Goal: Task Accomplishment & Management: Use online tool/utility

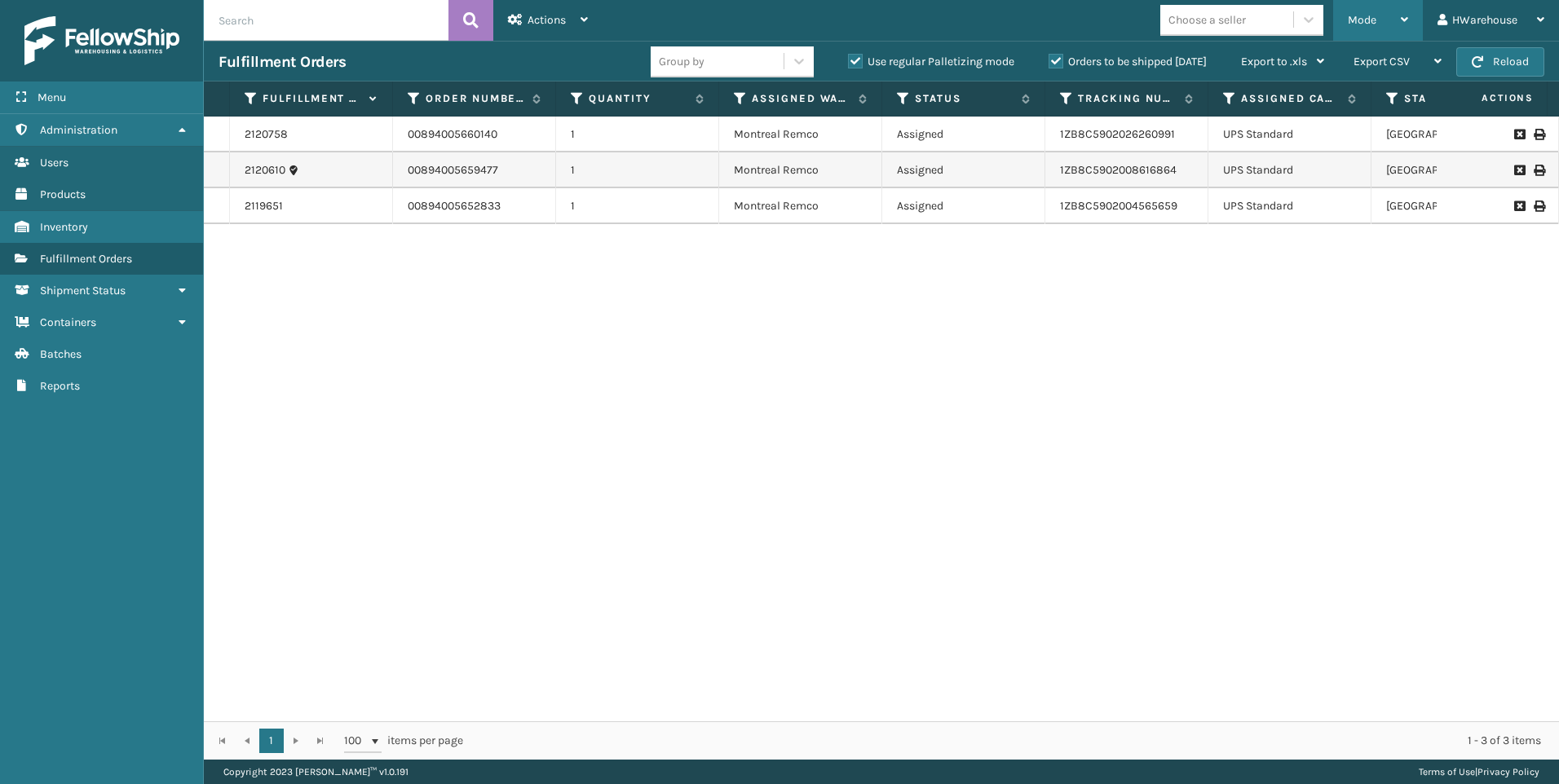
click at [1351, 29] on div "Mode" at bounding box center [1378, 20] width 60 height 41
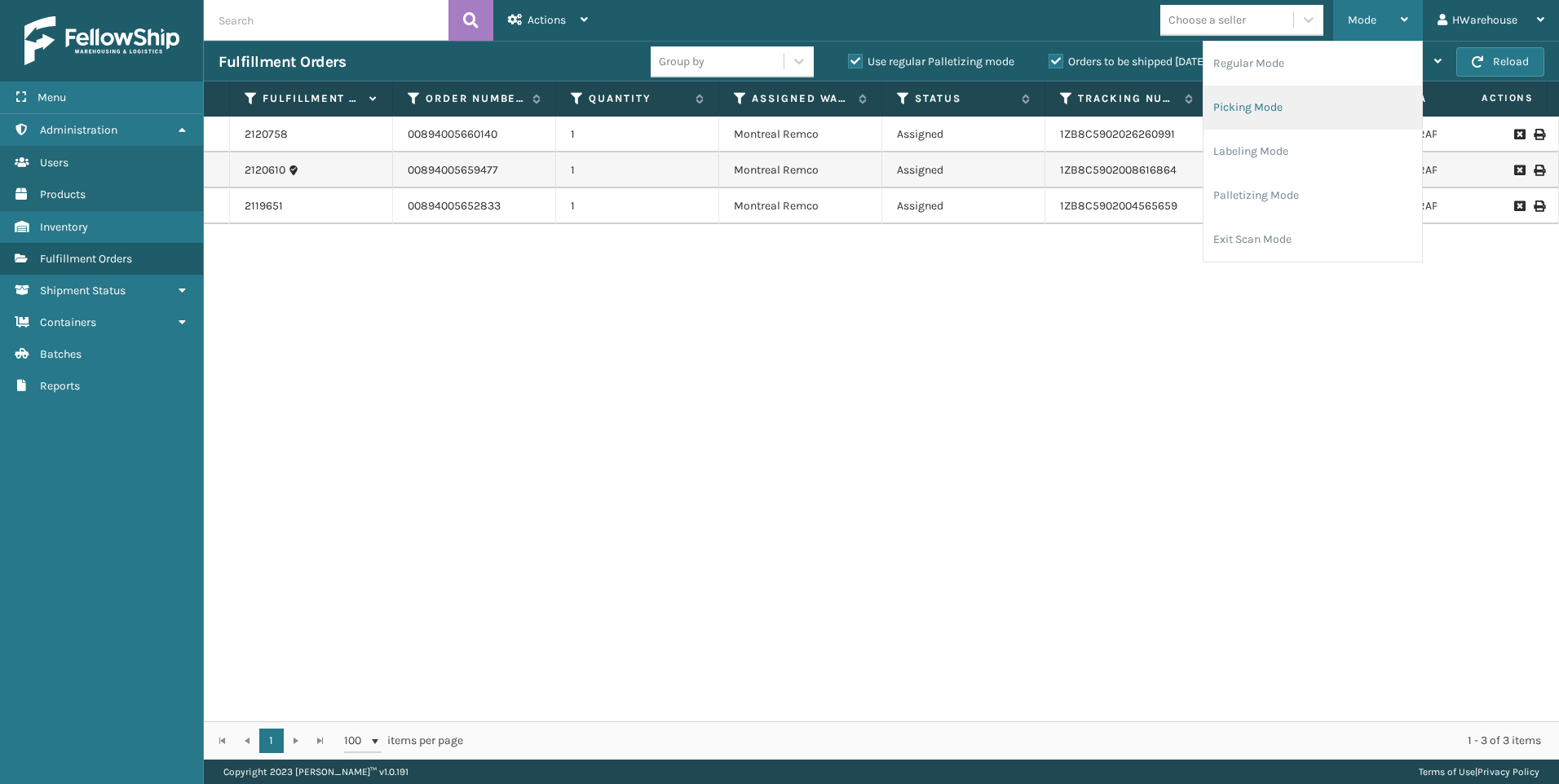
click at [1298, 100] on li "Picking Mode" at bounding box center [1313, 108] width 219 height 44
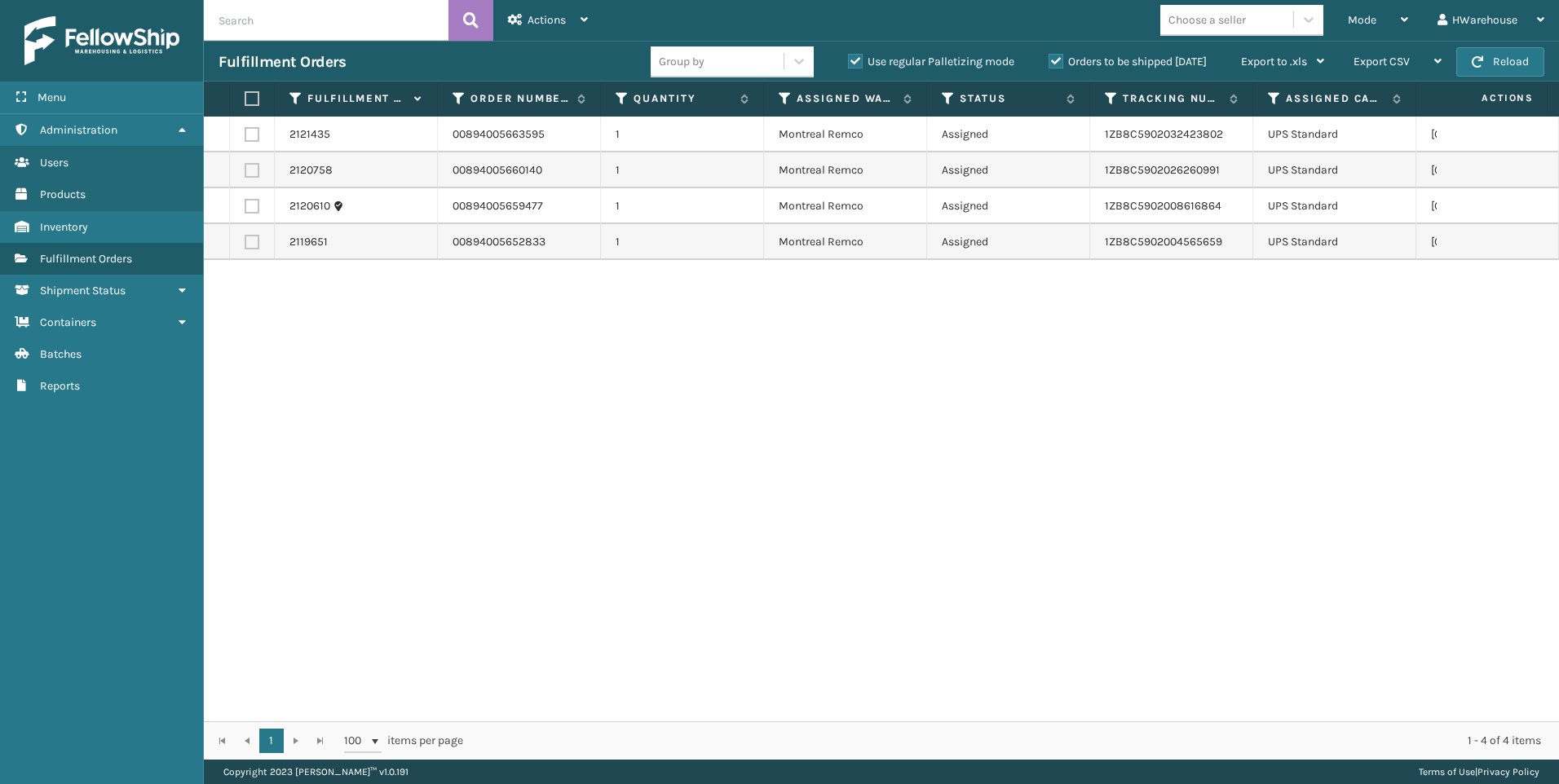
click at [256, 132] on label at bounding box center [252, 134] width 15 height 15
click at [245, 132] on input "checkbox" at bounding box center [245, 132] width 1 height 10
checkbox input "true"
click at [255, 162] on td at bounding box center [252, 170] width 45 height 36
click at [255, 187] on td at bounding box center [252, 170] width 45 height 36
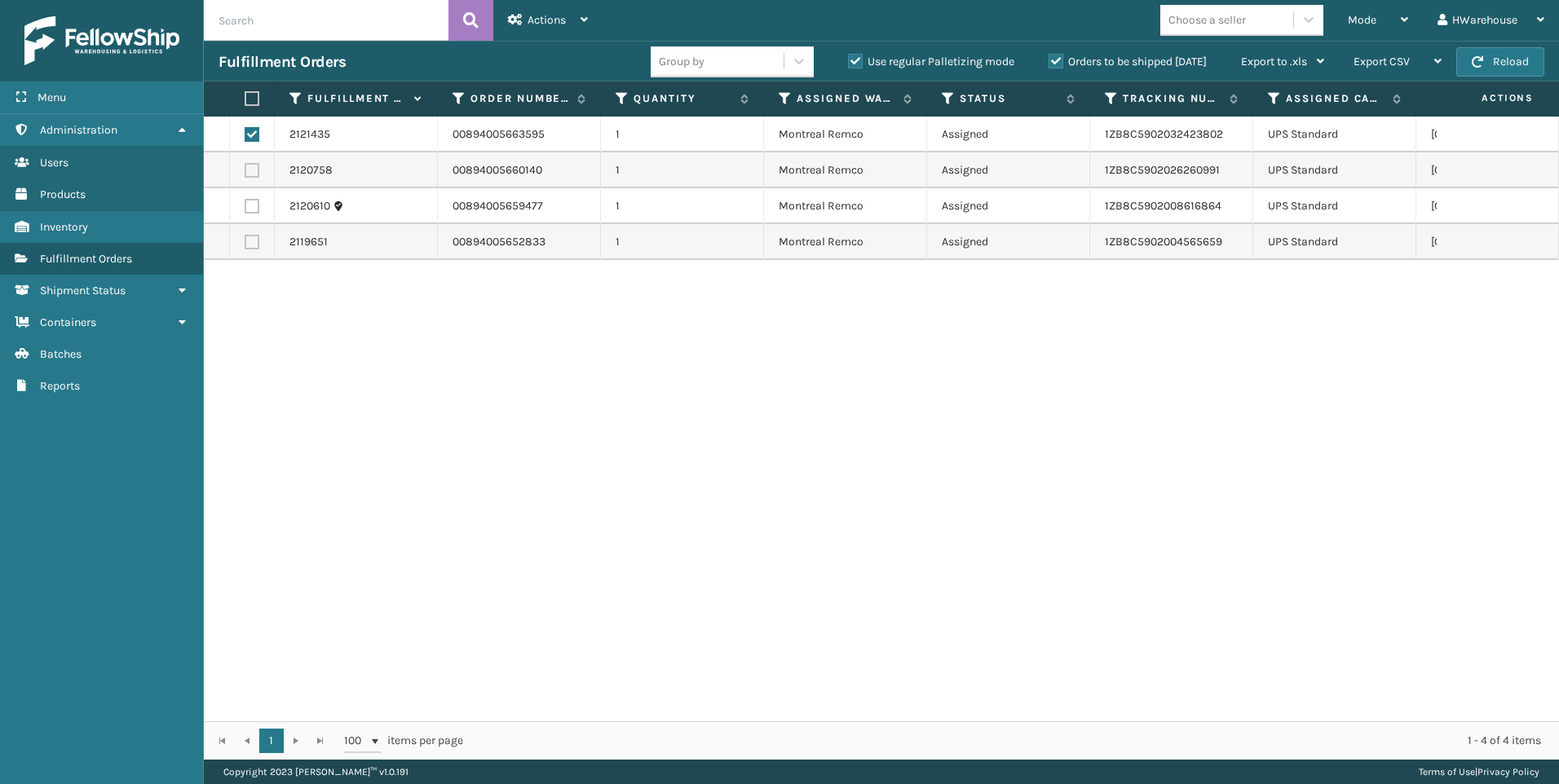
click at [249, 173] on label at bounding box center [252, 170] width 15 height 15
click at [245, 173] on input "checkbox" at bounding box center [245, 168] width 1 height 10
checkbox input "true"
click at [253, 193] on td at bounding box center [252, 206] width 45 height 36
click at [253, 200] on label at bounding box center [252, 206] width 15 height 15
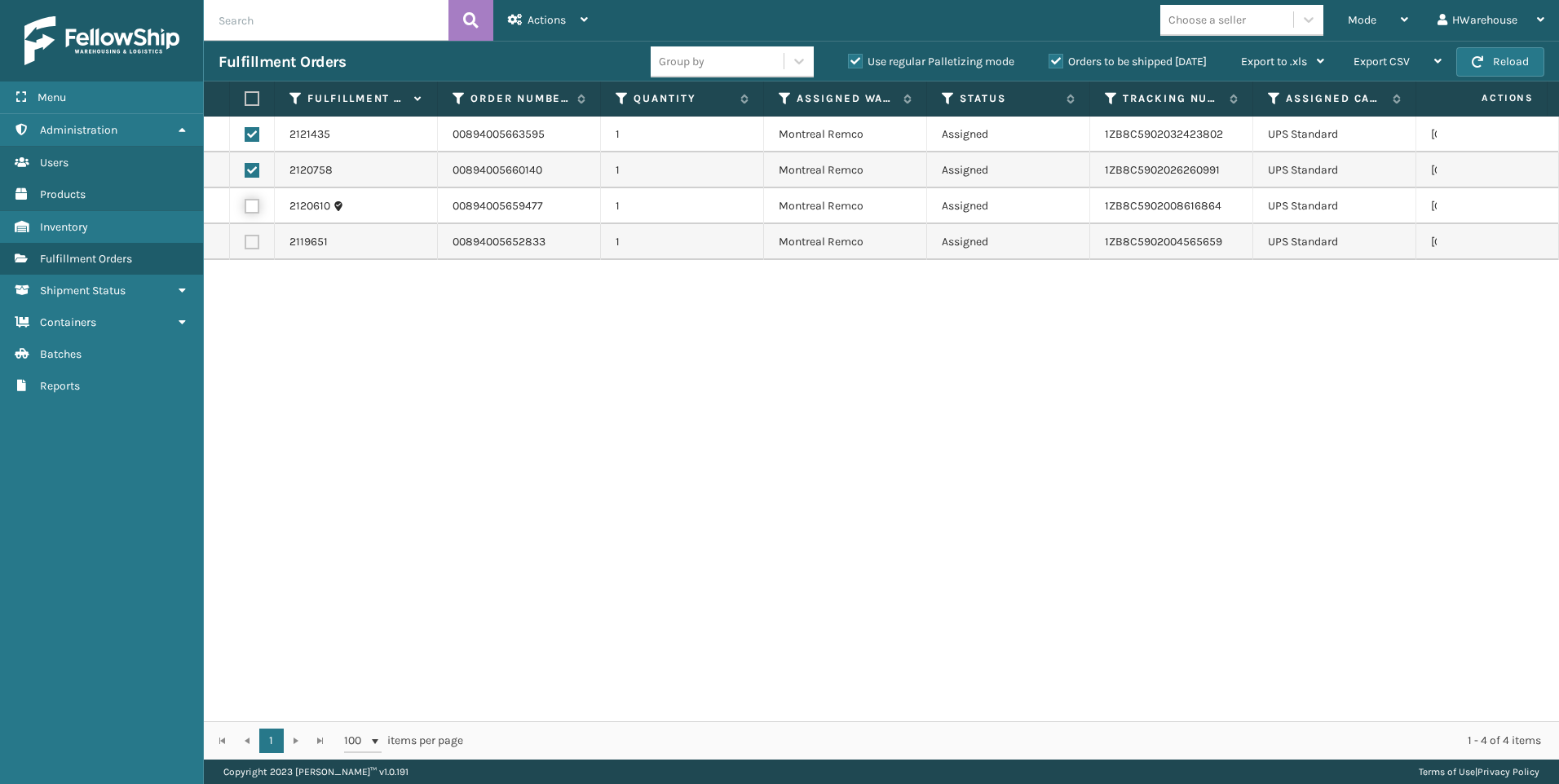
click at [245, 200] on input "checkbox" at bounding box center [245, 204] width 1 height 10
checkbox input "true"
click at [252, 231] on td at bounding box center [252, 242] width 45 height 36
click at [253, 238] on label at bounding box center [252, 242] width 15 height 15
click at [245, 238] on input "checkbox" at bounding box center [245, 240] width 1 height 10
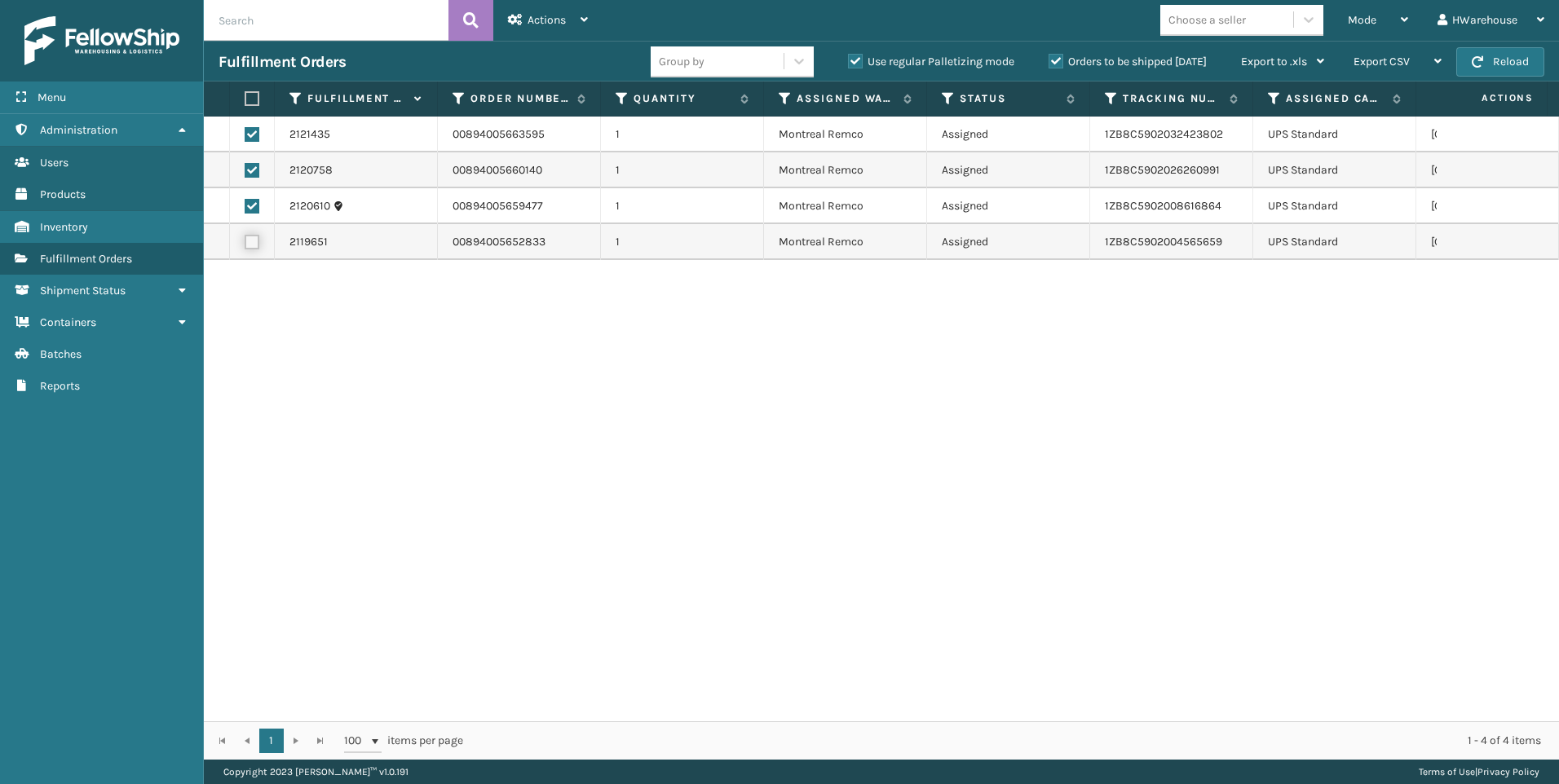
checkbox input "true"
click at [1381, 29] on div "Mode" at bounding box center [1378, 20] width 60 height 41
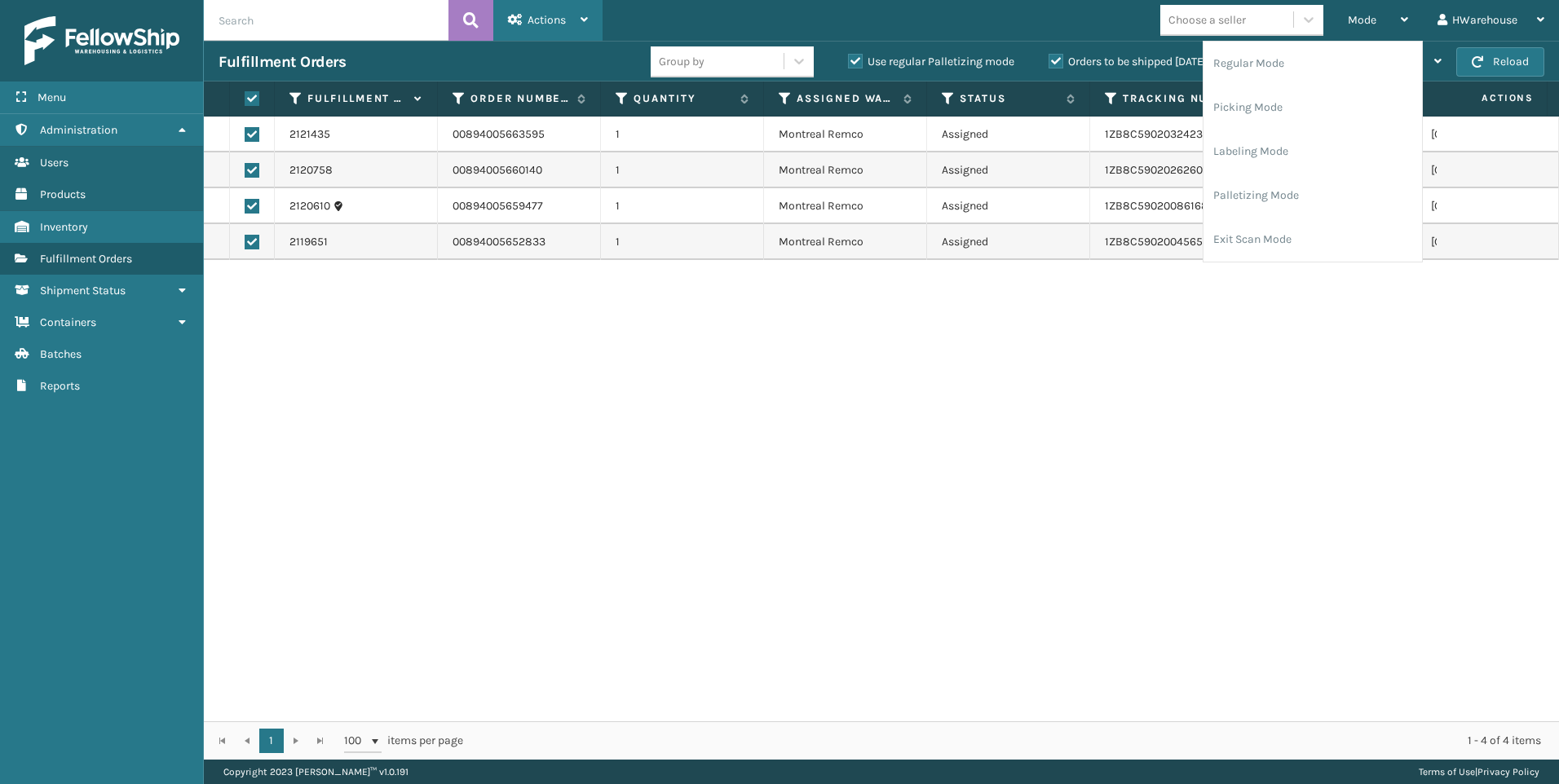
click at [577, 22] on div "Actions" at bounding box center [547, 20] width 80 height 41
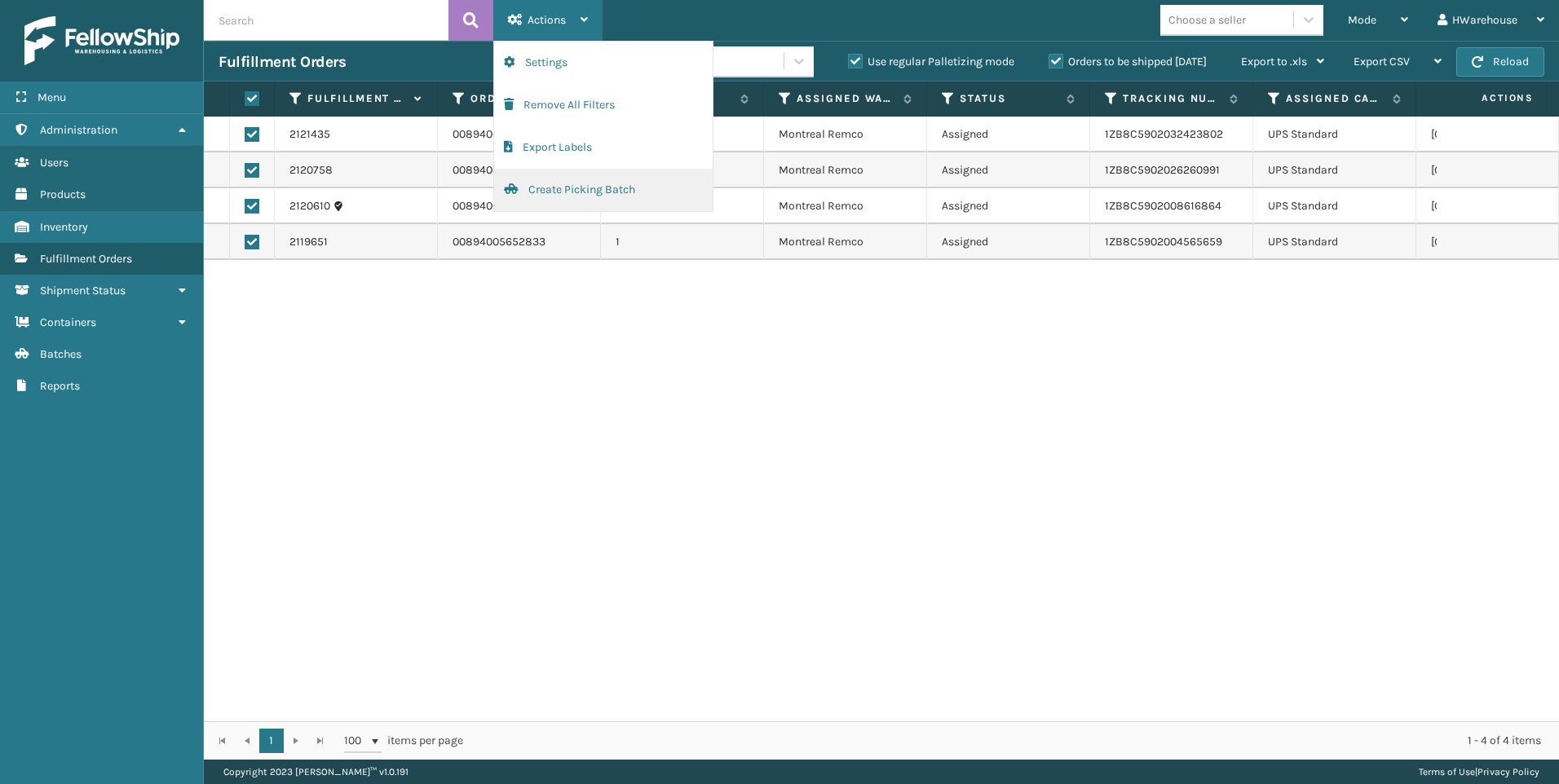
click at [549, 177] on button "Create Picking Batch" at bounding box center [604, 190] width 219 height 42
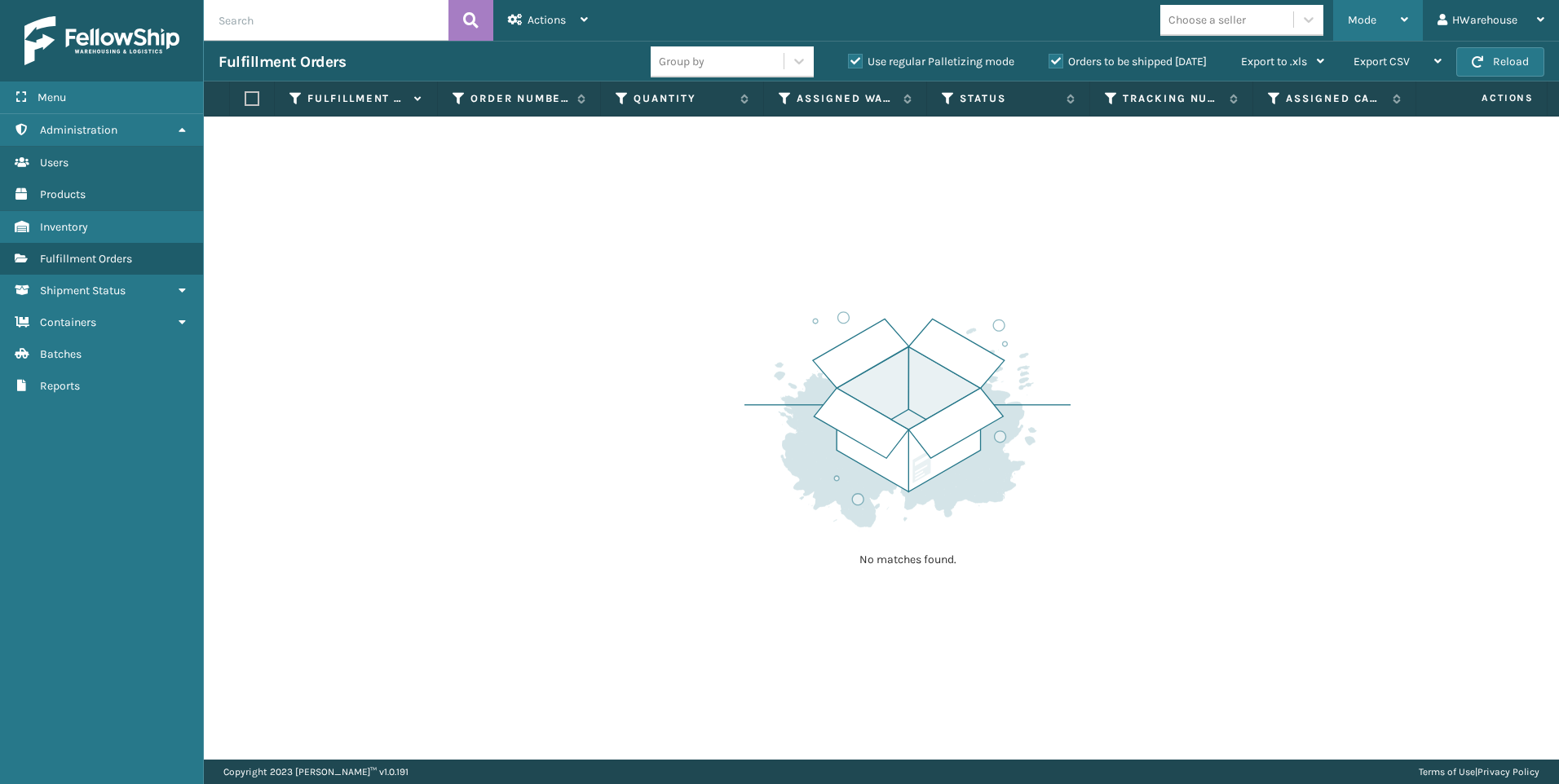
click at [1379, 24] on div "Mode" at bounding box center [1378, 20] width 60 height 41
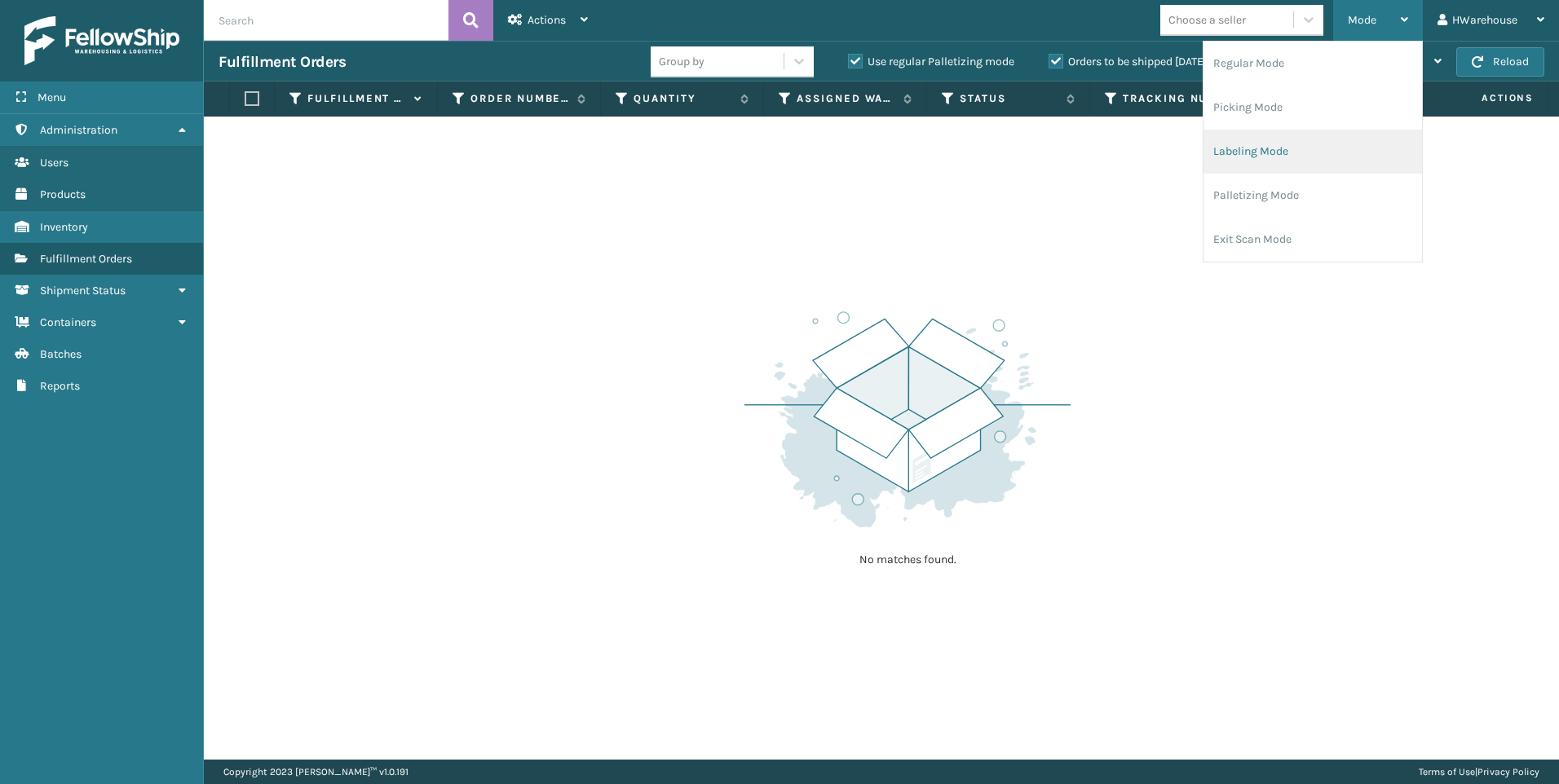
click at [1289, 150] on li "Labeling Mode" at bounding box center [1313, 151] width 219 height 44
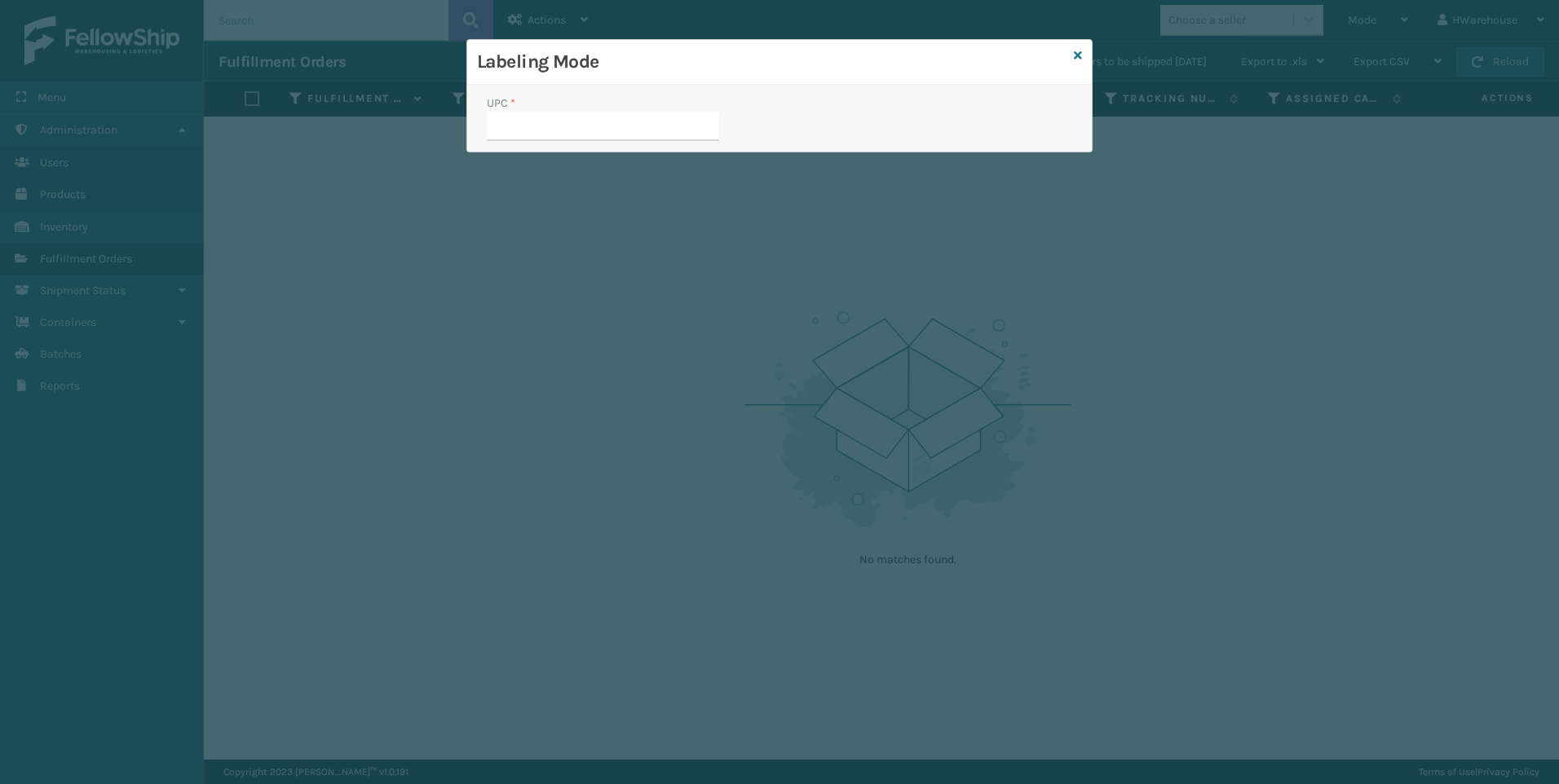
click at [606, 135] on input "UPC *" at bounding box center [603, 127] width 233 height 30
type input "840985117955"
click at [593, 133] on input "UPC *" at bounding box center [603, 127] width 233 height 30
type input "840985117955"
click at [571, 127] on input "UPC *" at bounding box center [603, 127] width 233 height 30
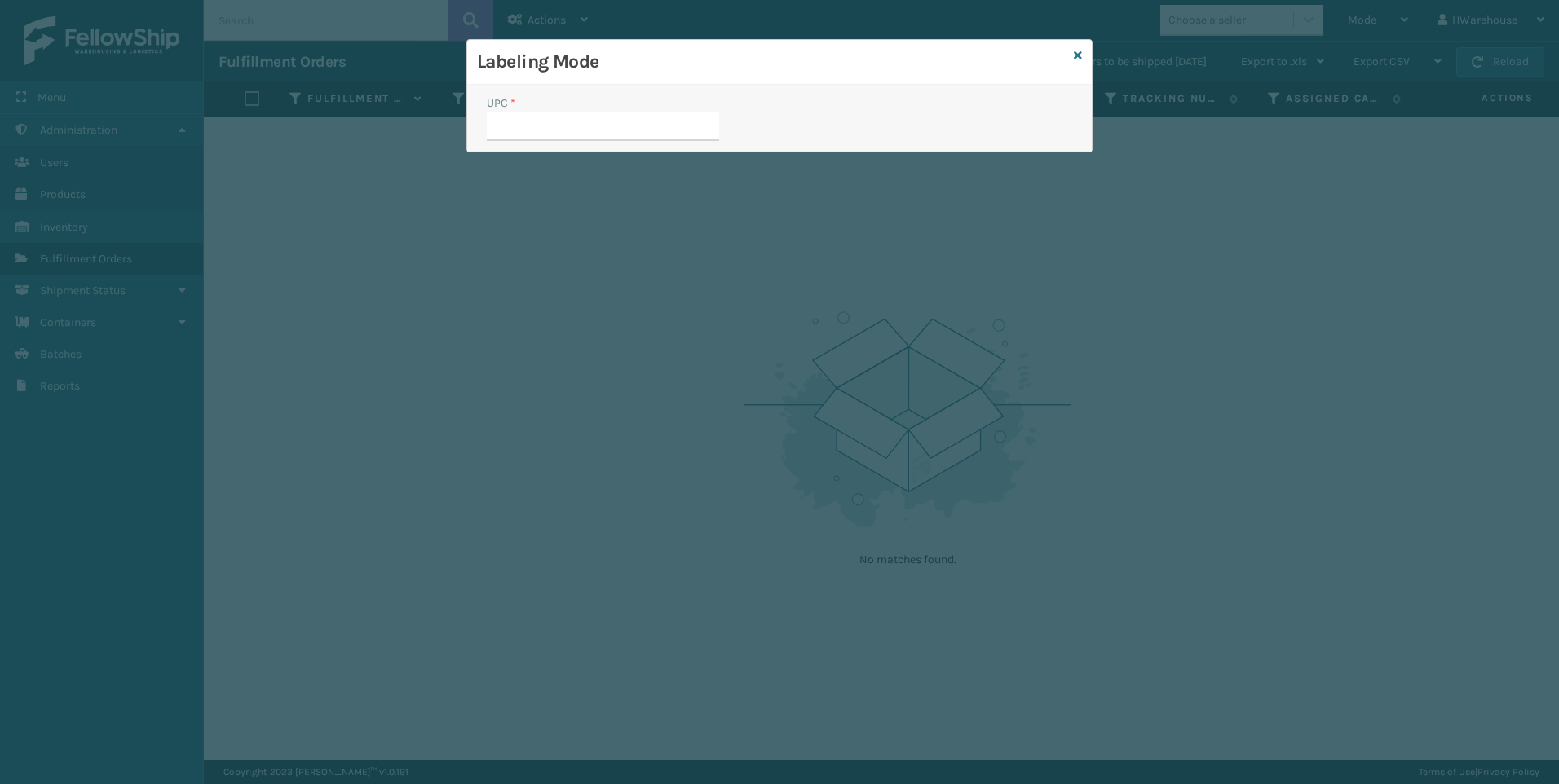
type input "840985117955"
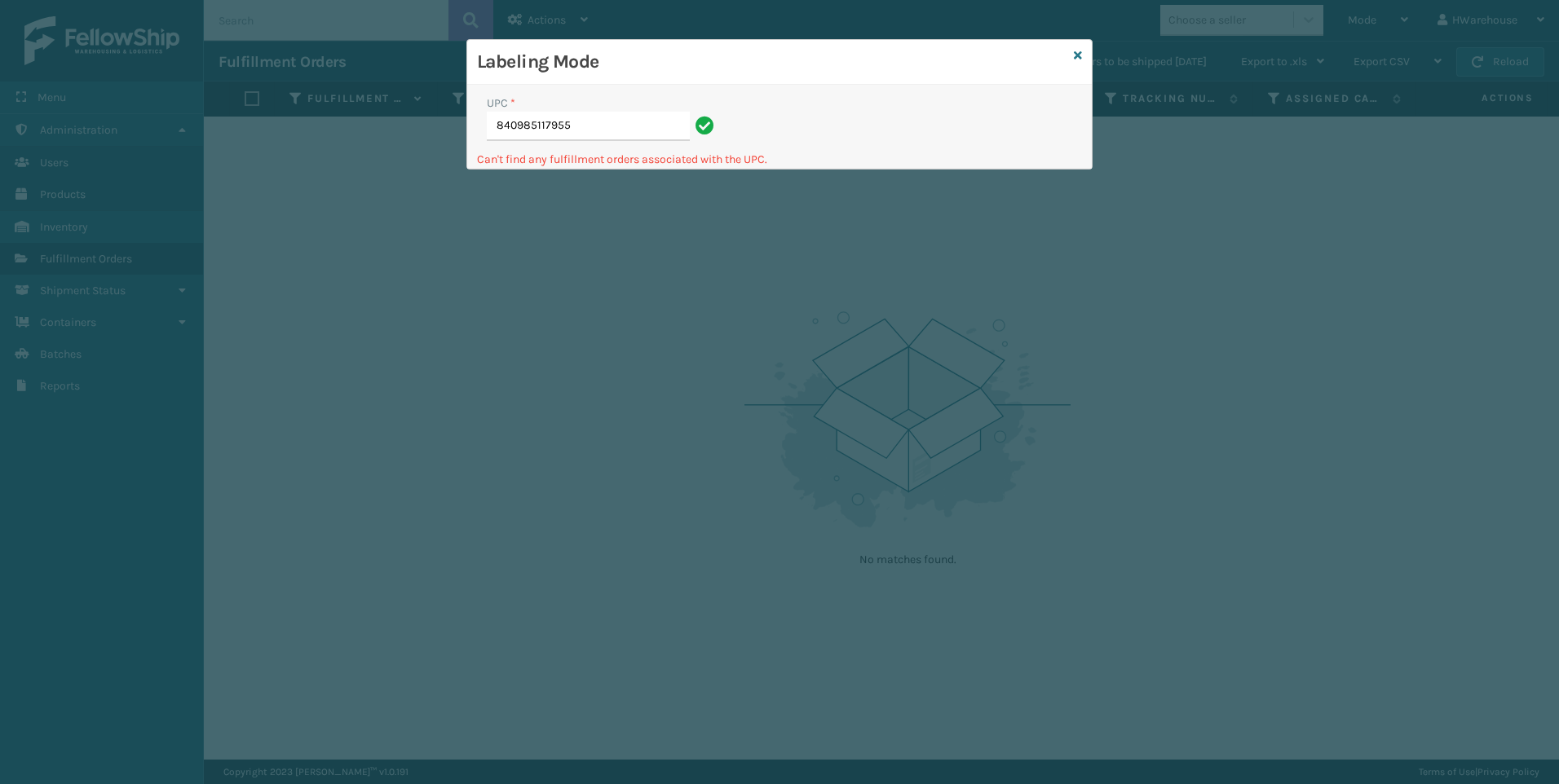
drag, startPoint x: 593, startPoint y: 126, endPoint x: 495, endPoint y: 121, distance: 98.1
click at [495, 121] on input "840985117955" at bounding box center [588, 127] width 203 height 30
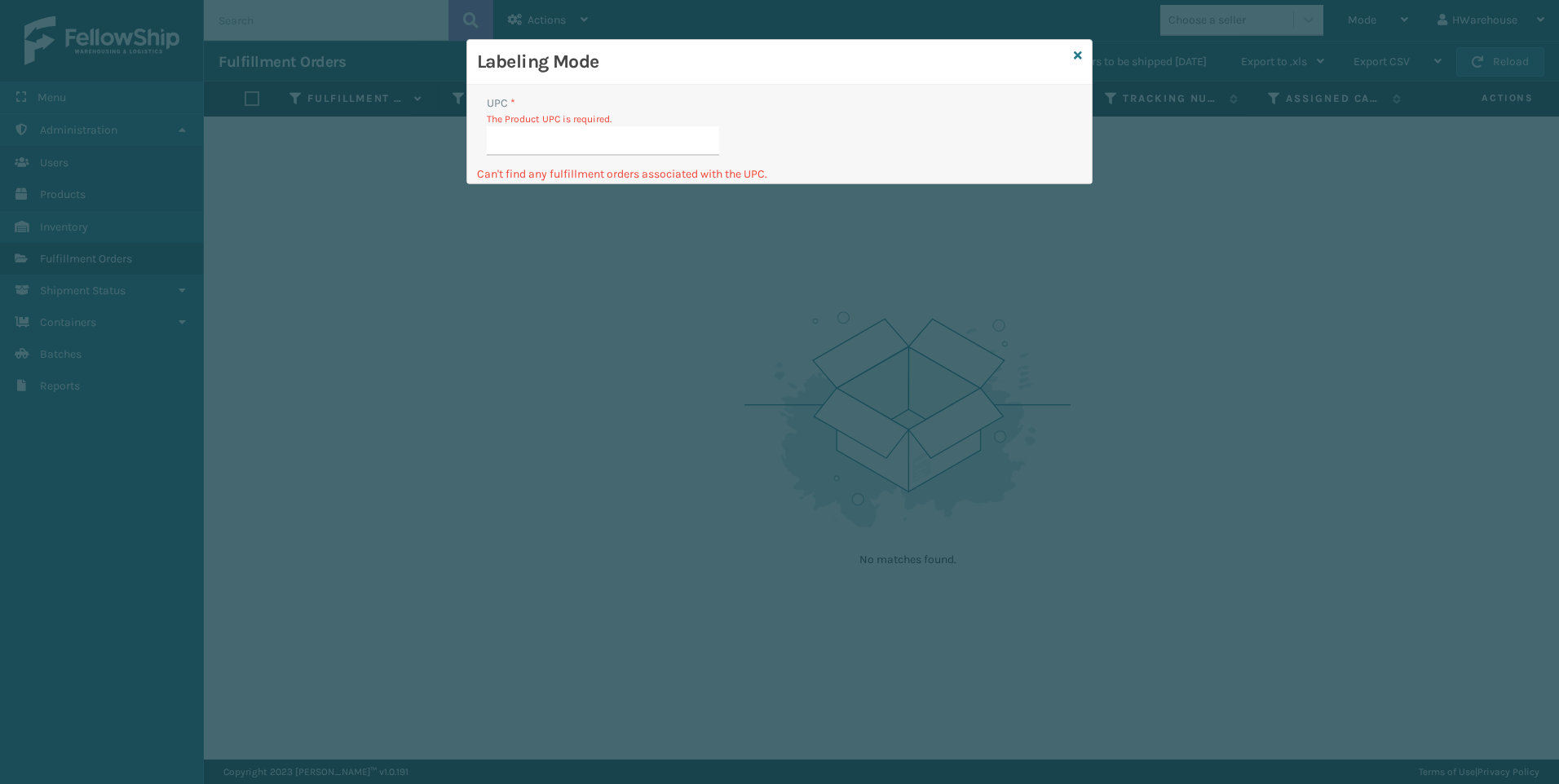
click at [522, 143] on input "UPC *" at bounding box center [603, 141] width 233 height 30
type input "840985117931"
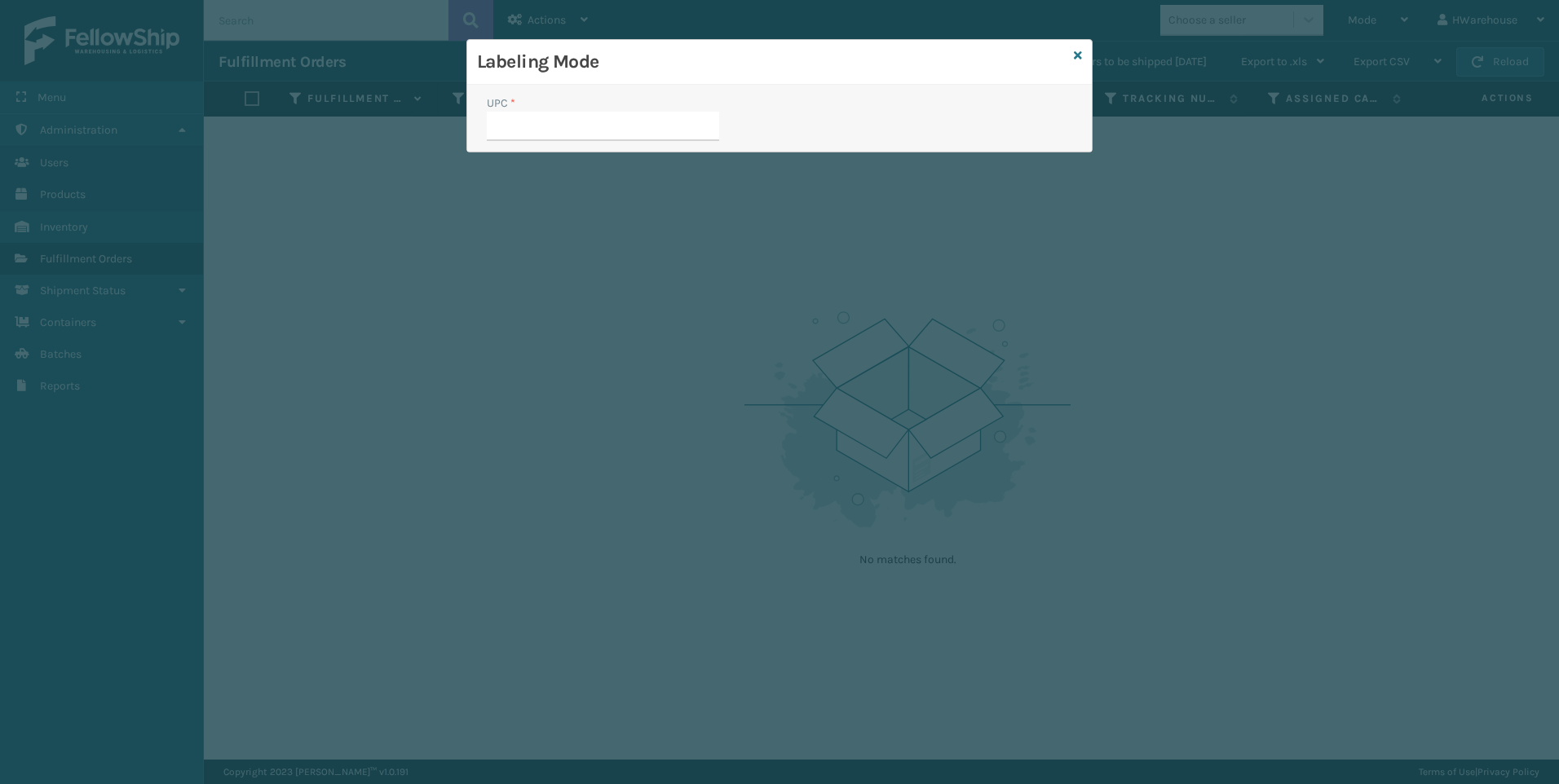
click at [516, 118] on input "UPC *" at bounding box center [603, 127] width 233 height 30
type input "840985117931"
click at [1071, 53] on div "Labeling Mode" at bounding box center [780, 62] width 625 height 45
click at [1080, 58] on icon at bounding box center [1078, 55] width 8 height 11
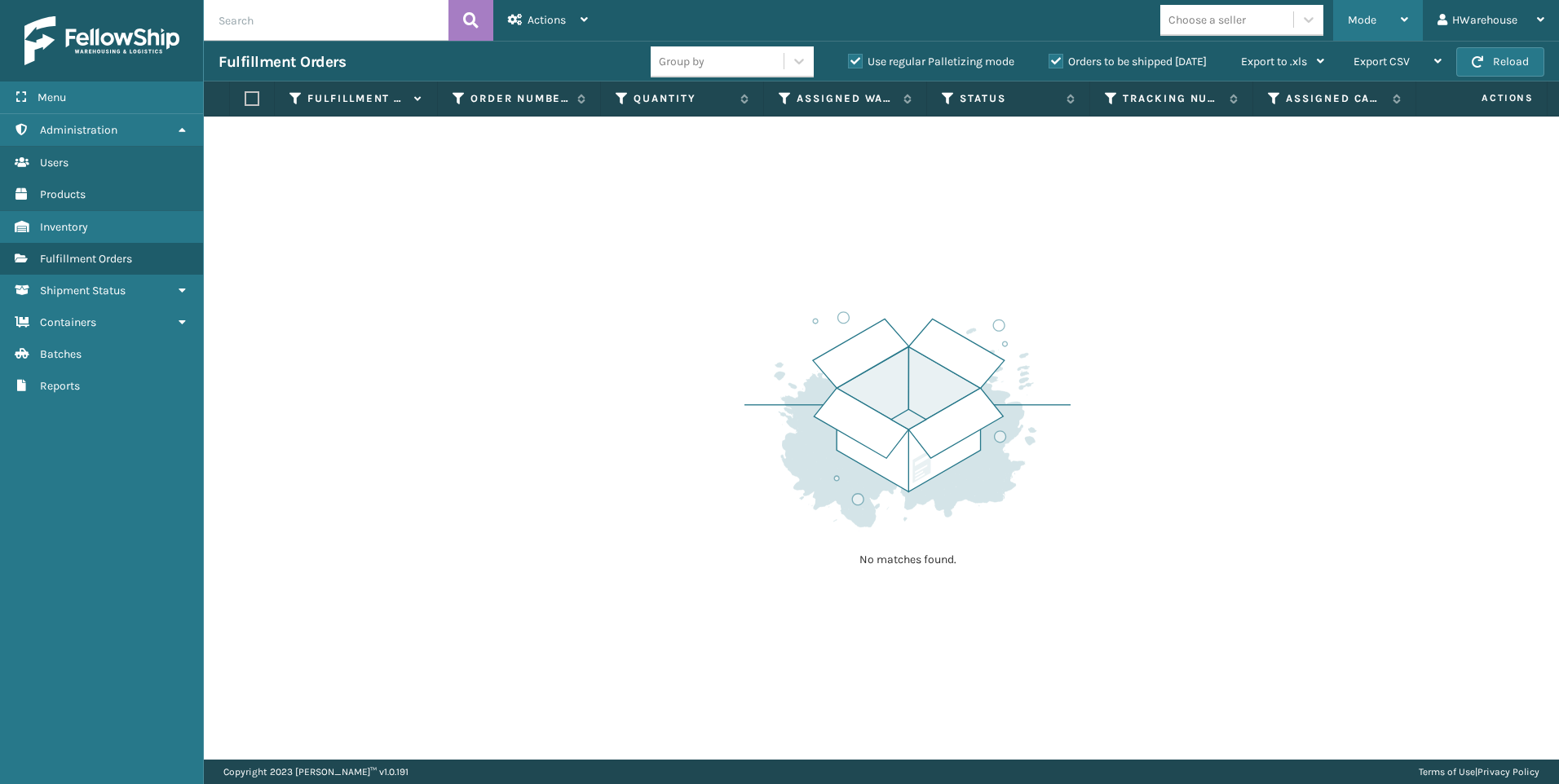
click at [1373, 12] on div "Mode" at bounding box center [1378, 20] width 60 height 41
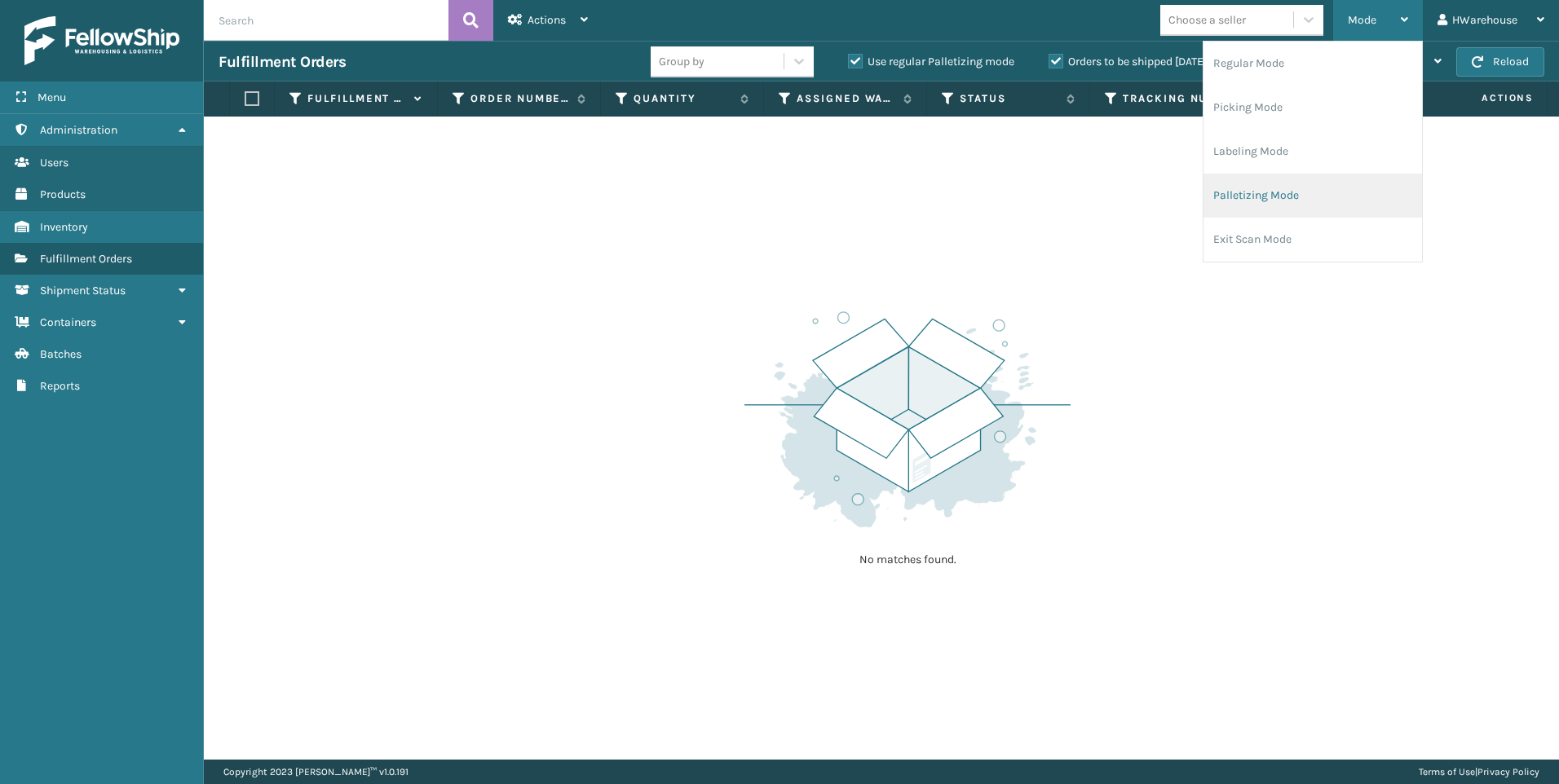
click at [1264, 185] on li "Palletizing Mode" at bounding box center [1313, 195] width 219 height 44
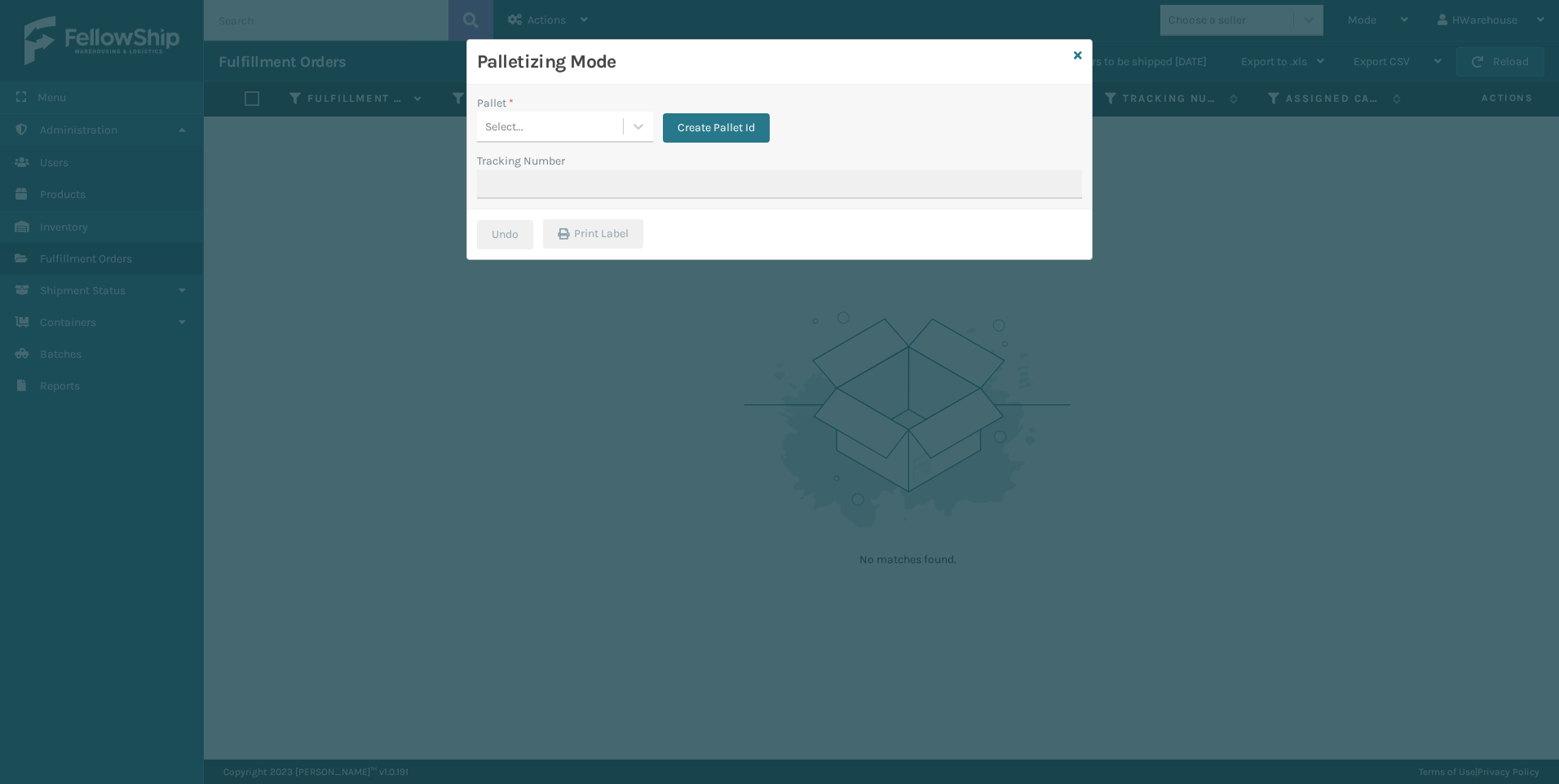
click at [1070, 55] on div "Palletizing Mode" at bounding box center [780, 62] width 625 height 45
click at [1079, 52] on icon at bounding box center [1078, 55] width 8 height 11
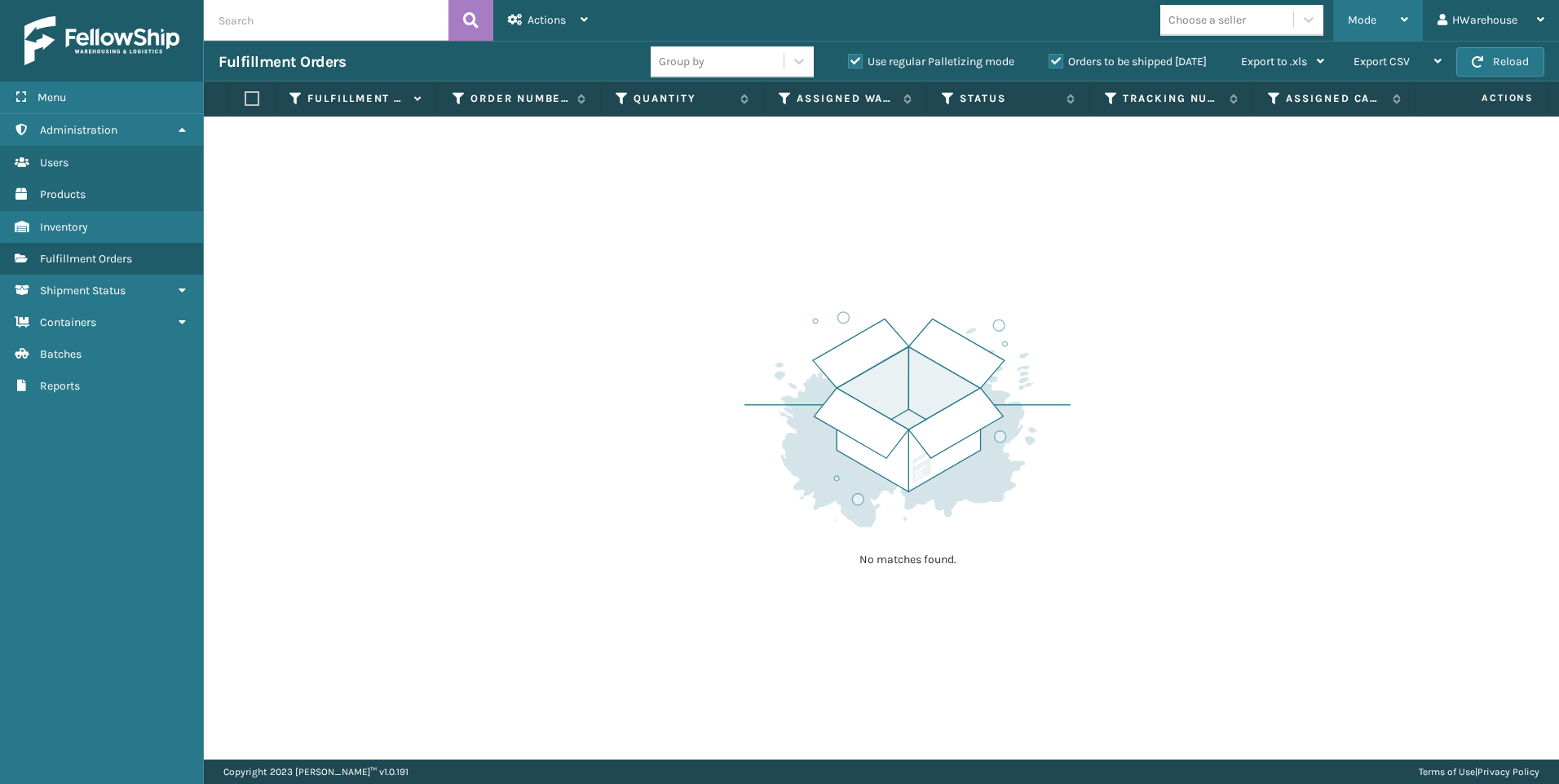
click at [1366, 18] on span "Mode" at bounding box center [1362, 20] width 29 height 14
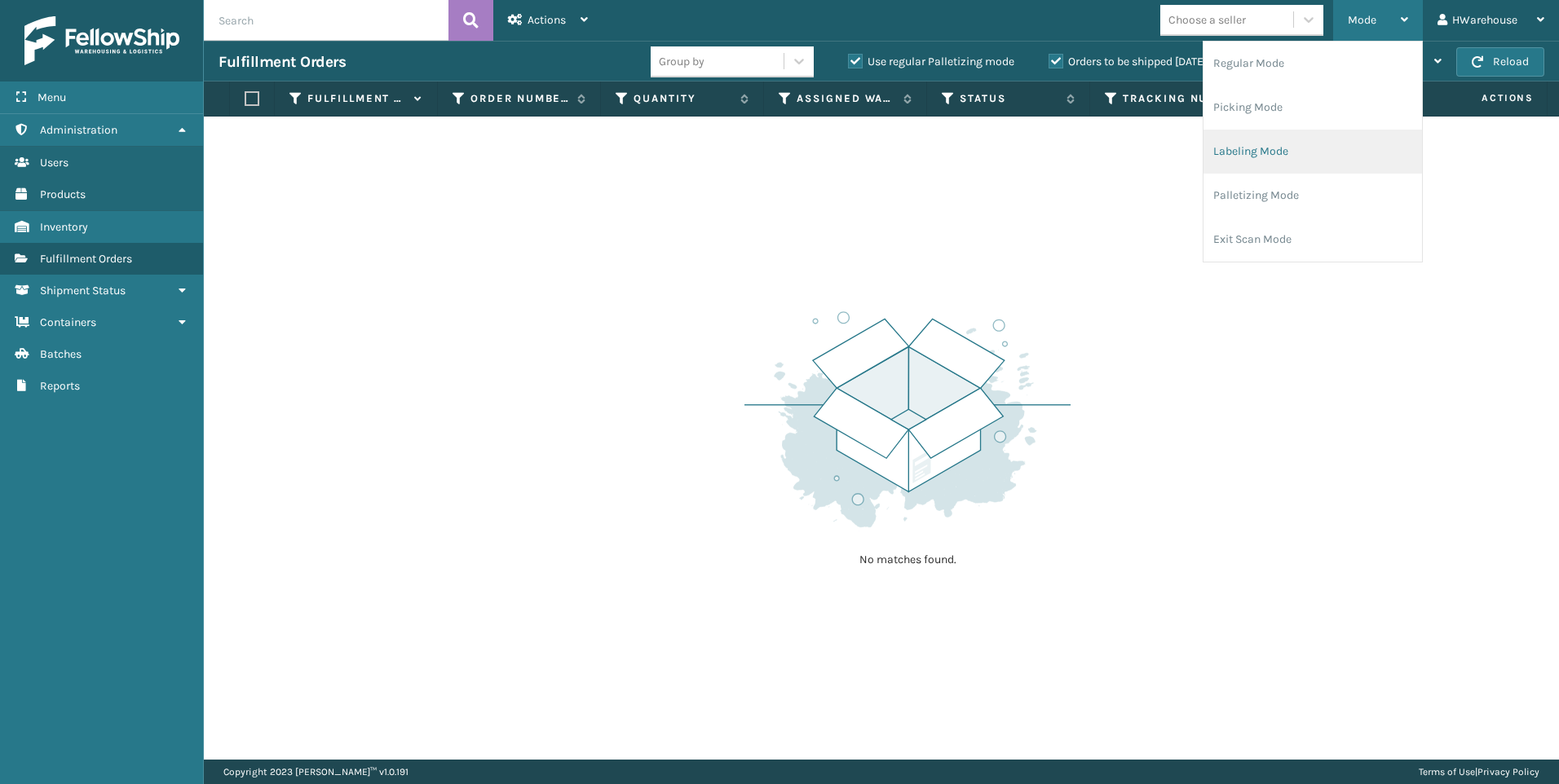
click at [1304, 148] on li "Labeling Mode" at bounding box center [1313, 151] width 219 height 44
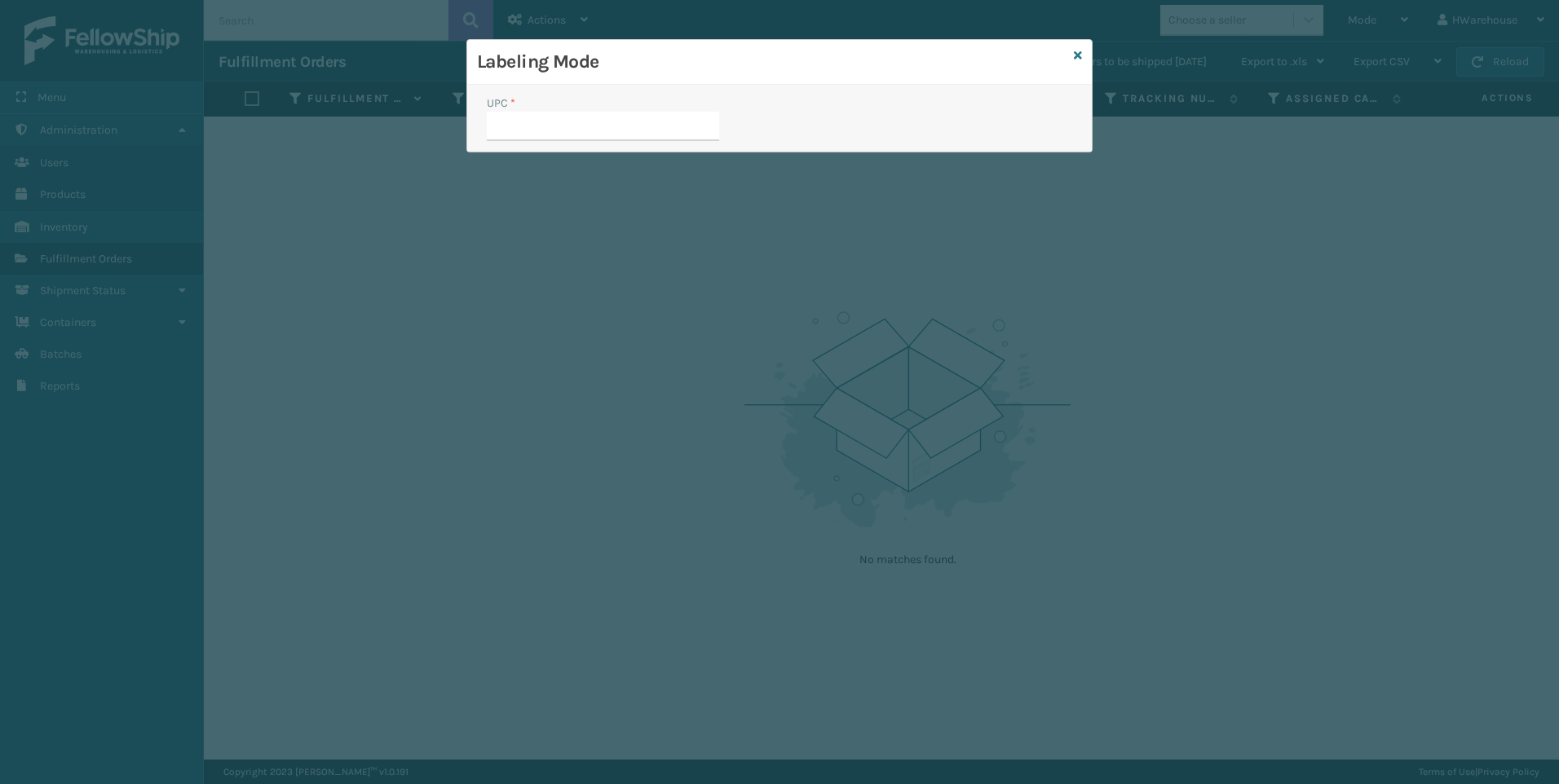
click at [604, 122] on input "UPC *" at bounding box center [603, 127] width 233 height 30
type input "840985117931"
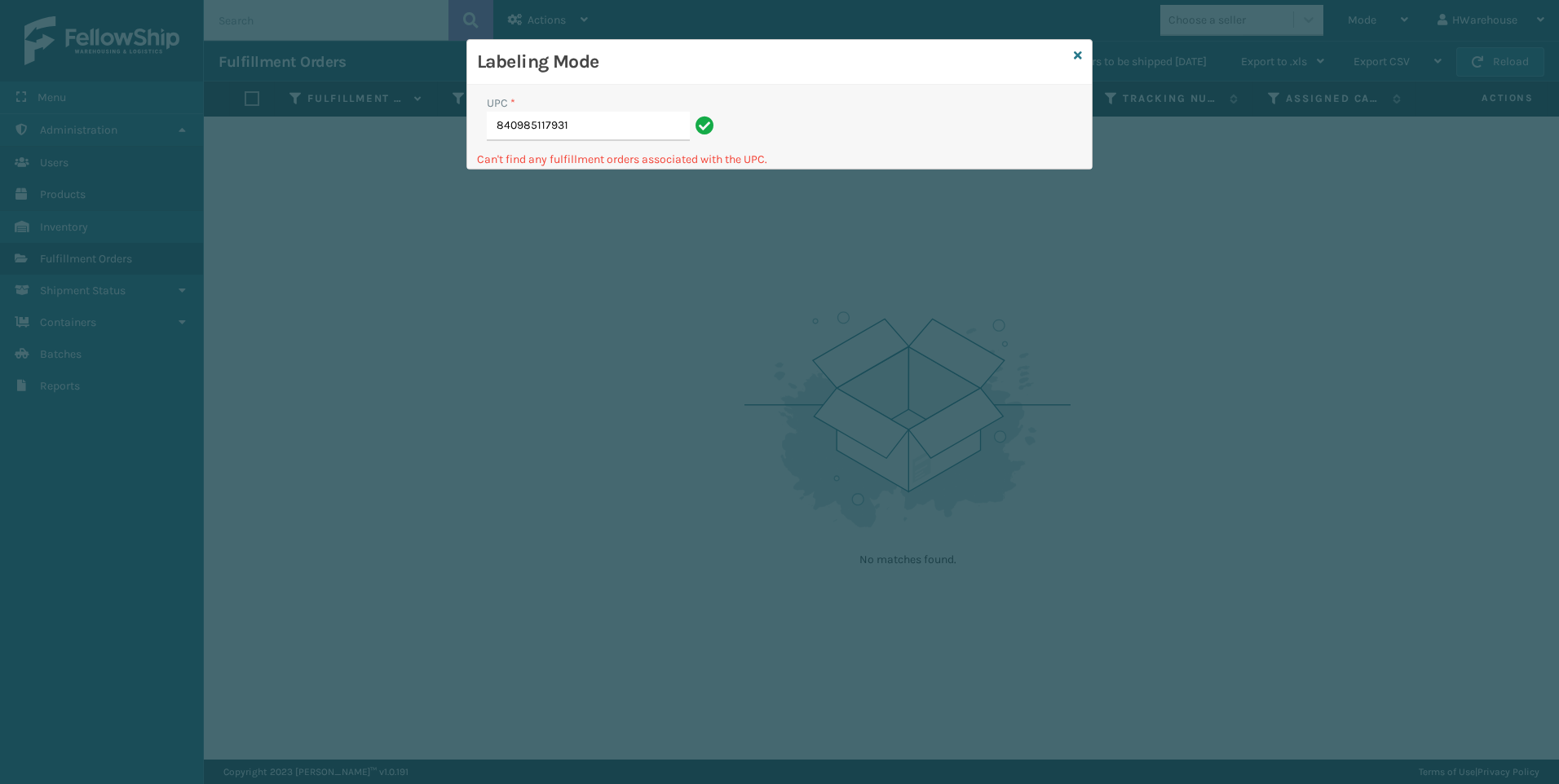
click at [1071, 55] on div "Labeling Mode" at bounding box center [780, 62] width 625 height 45
click at [1074, 55] on icon at bounding box center [1078, 55] width 8 height 11
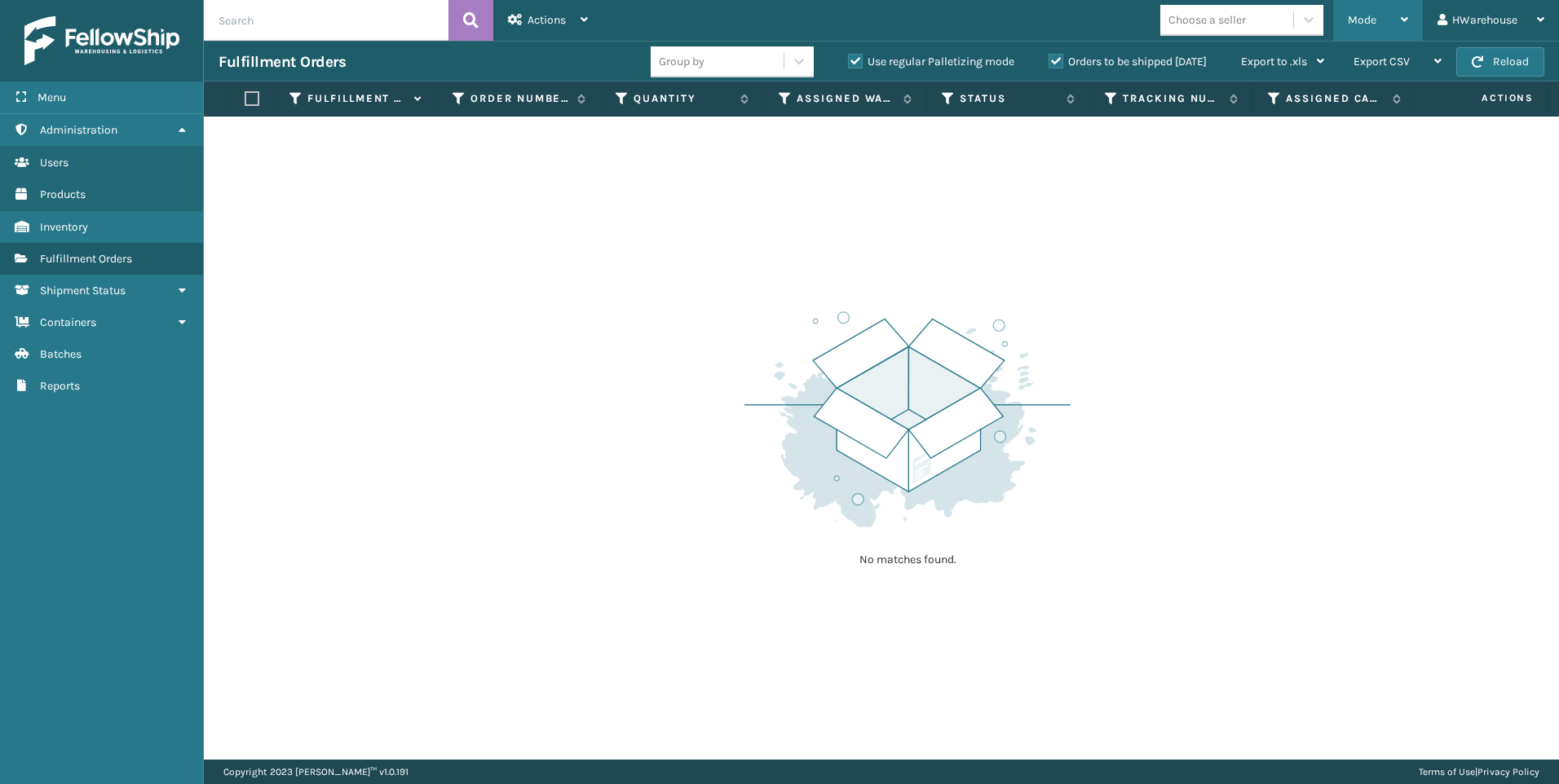
click at [1363, 33] on div "Mode" at bounding box center [1378, 20] width 60 height 41
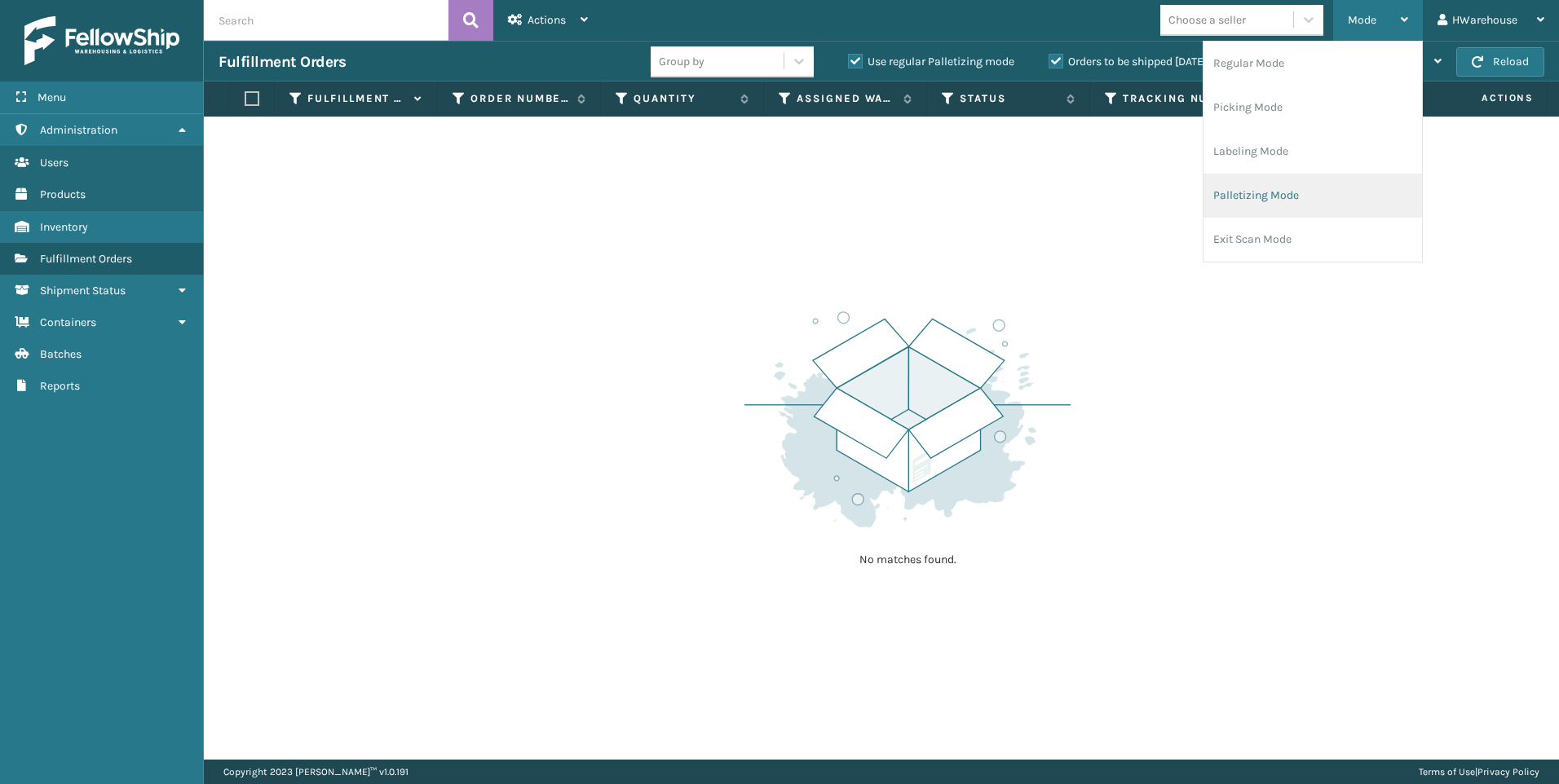
click at [1266, 200] on li "Palletizing Mode" at bounding box center [1313, 195] width 219 height 44
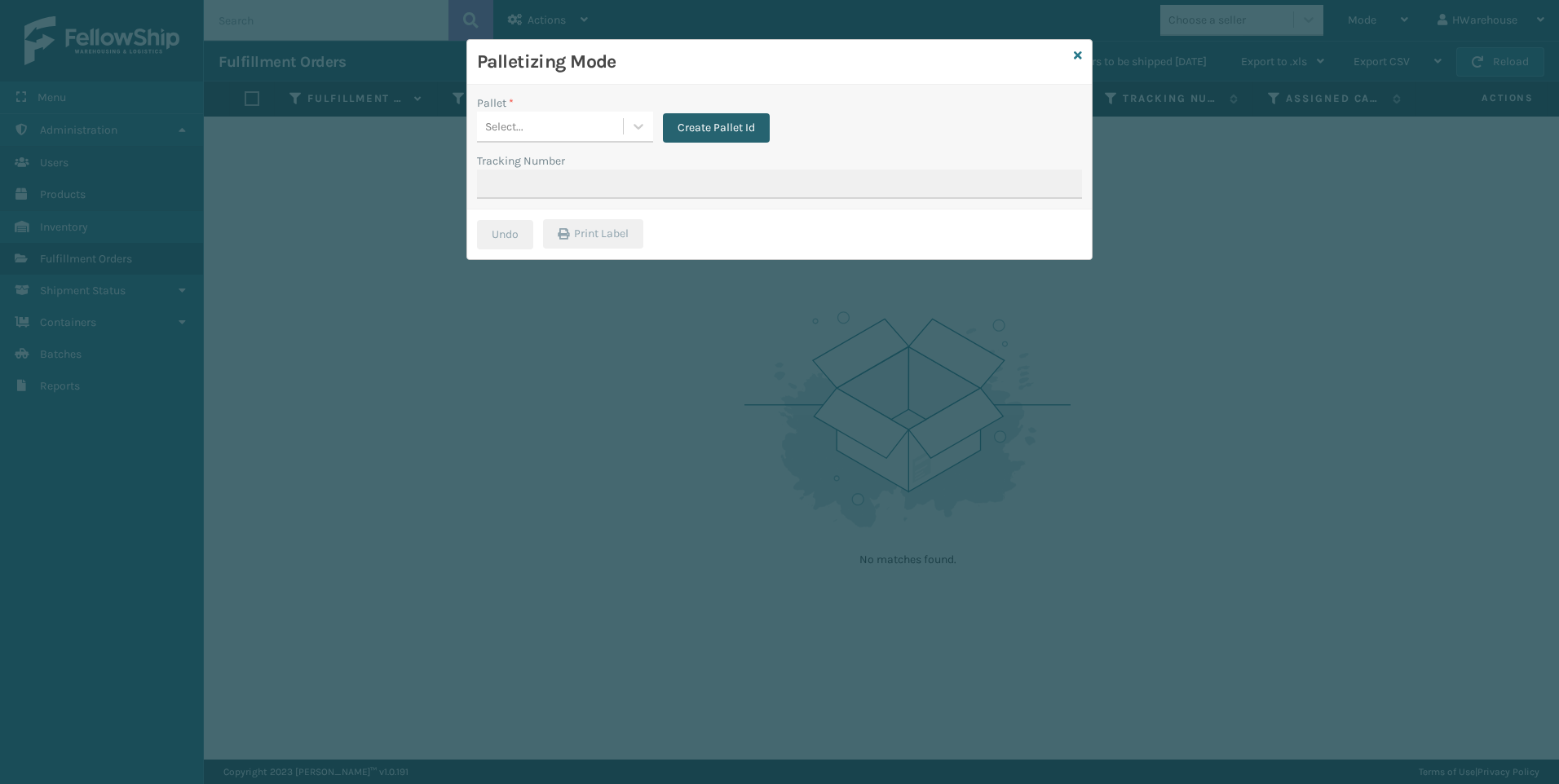
click at [688, 129] on button "Create Pallet Id" at bounding box center [716, 129] width 107 height 30
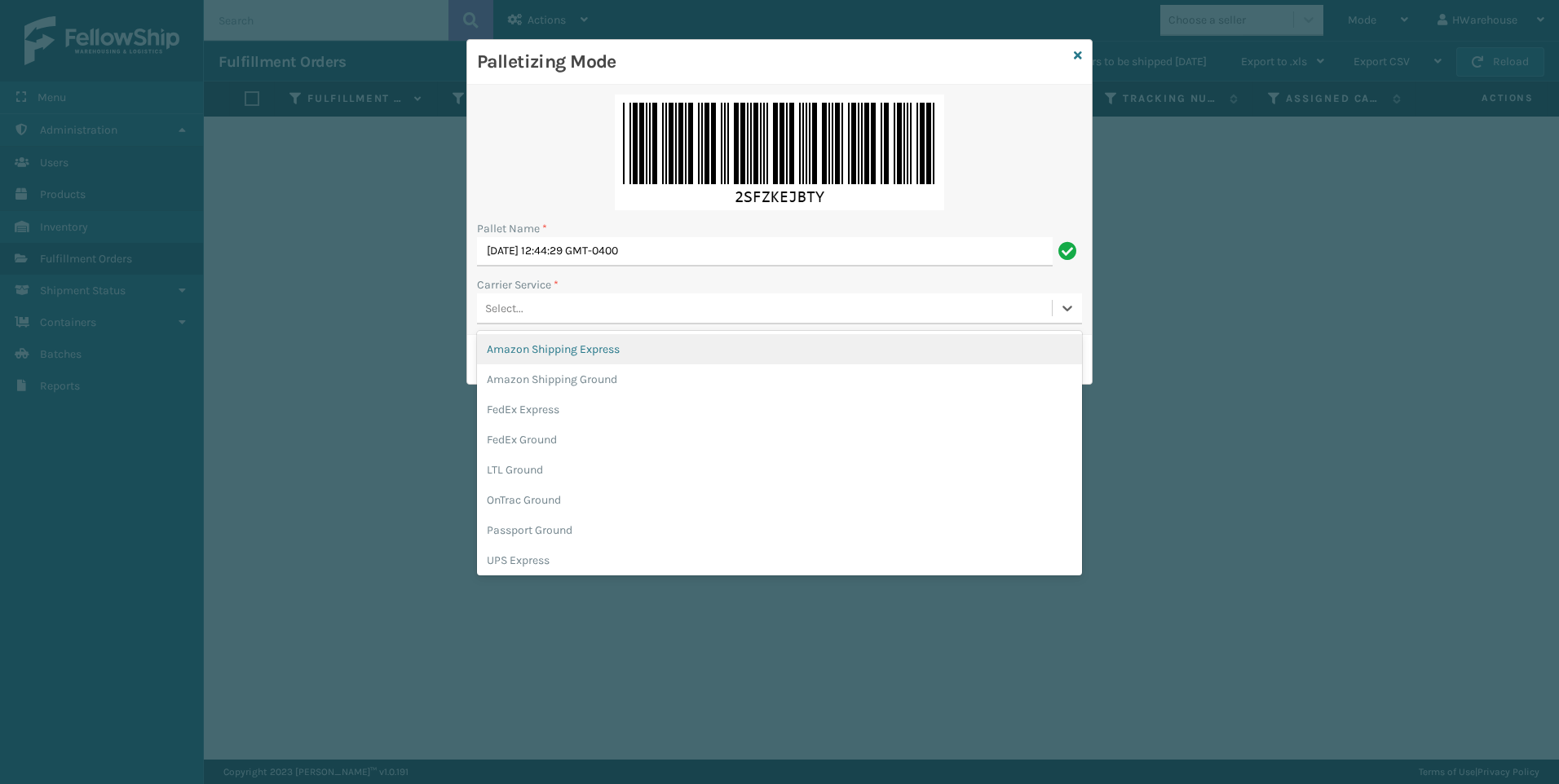
click at [537, 308] on div "Select..." at bounding box center [764, 308] width 575 height 27
type input "UP"
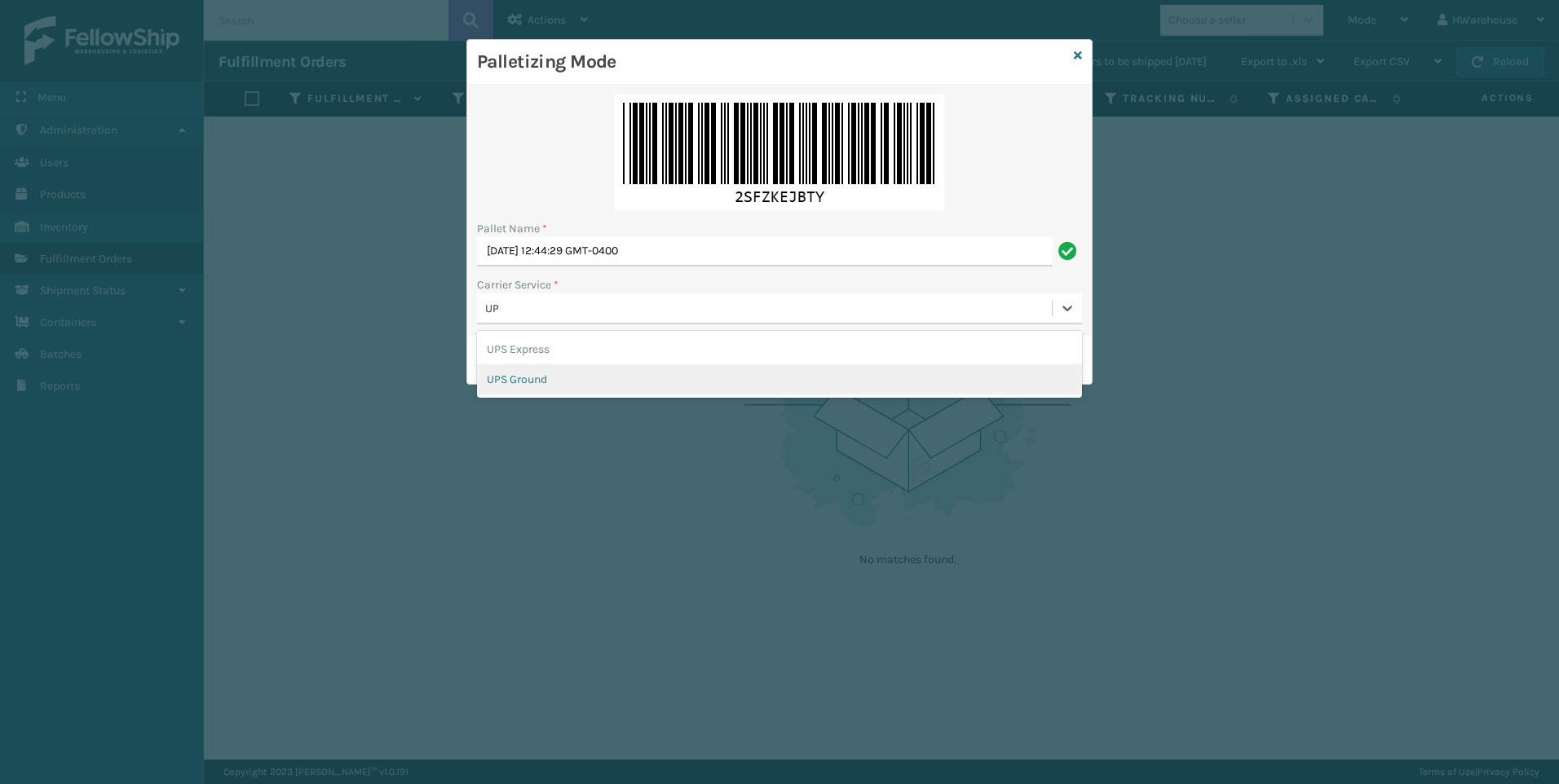
click at [548, 374] on div "UPS Ground" at bounding box center [779, 379] width 605 height 30
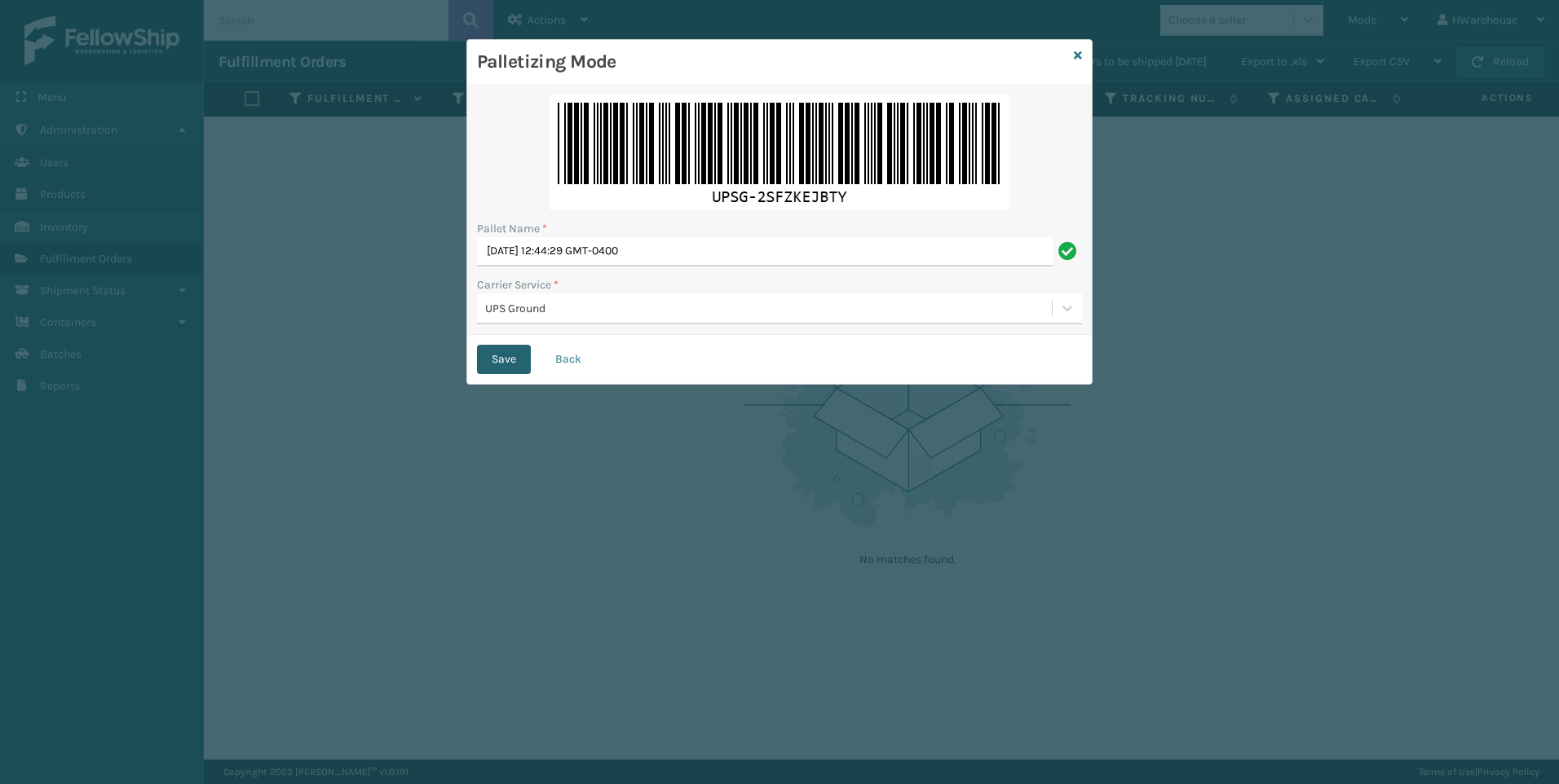
click at [509, 360] on button "Save" at bounding box center [503, 360] width 53 height 30
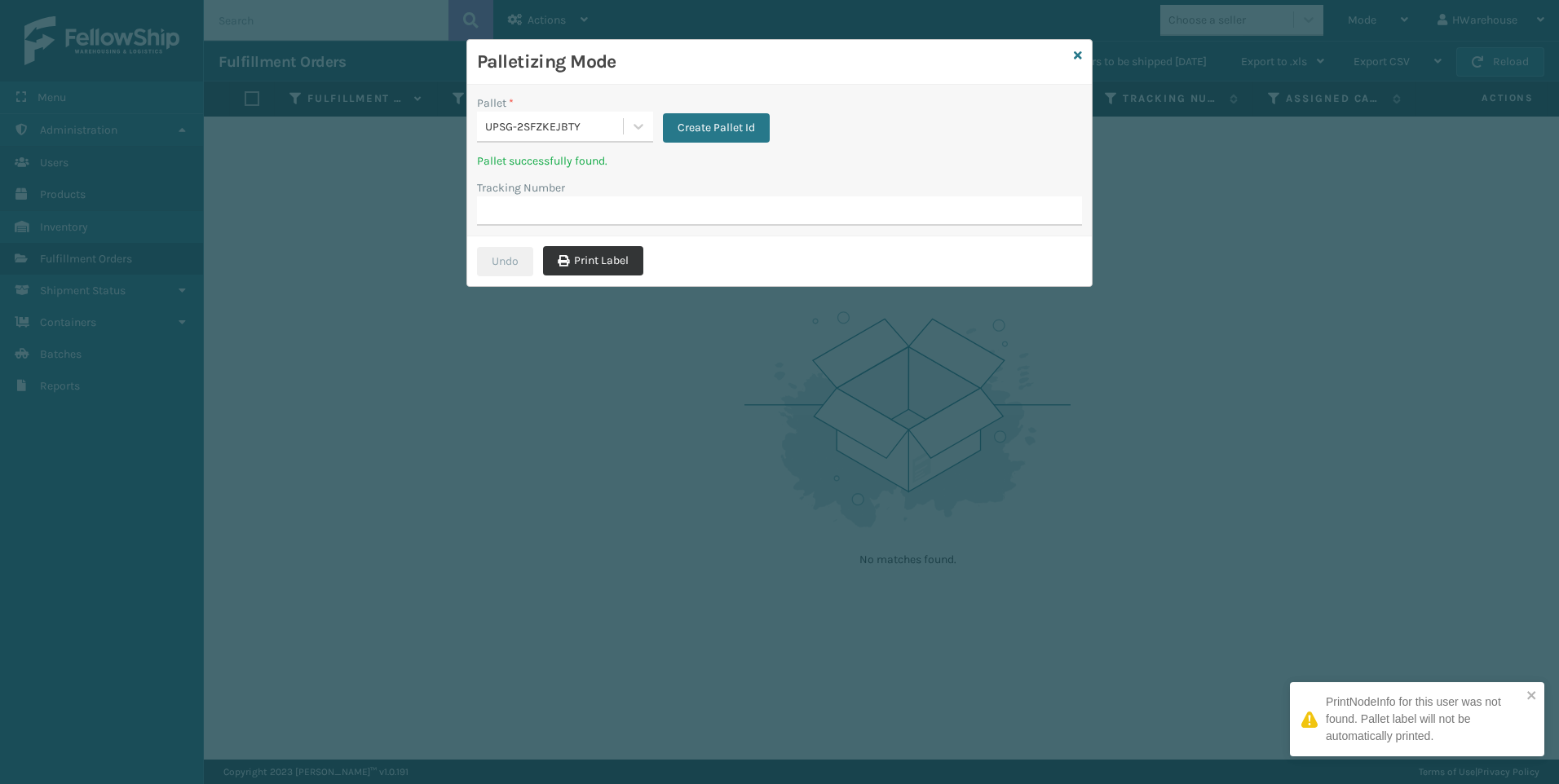
click at [613, 260] on button "Print Label" at bounding box center [593, 261] width 101 height 30
click at [510, 217] on input "Tracking Number" at bounding box center [779, 212] width 605 height 30
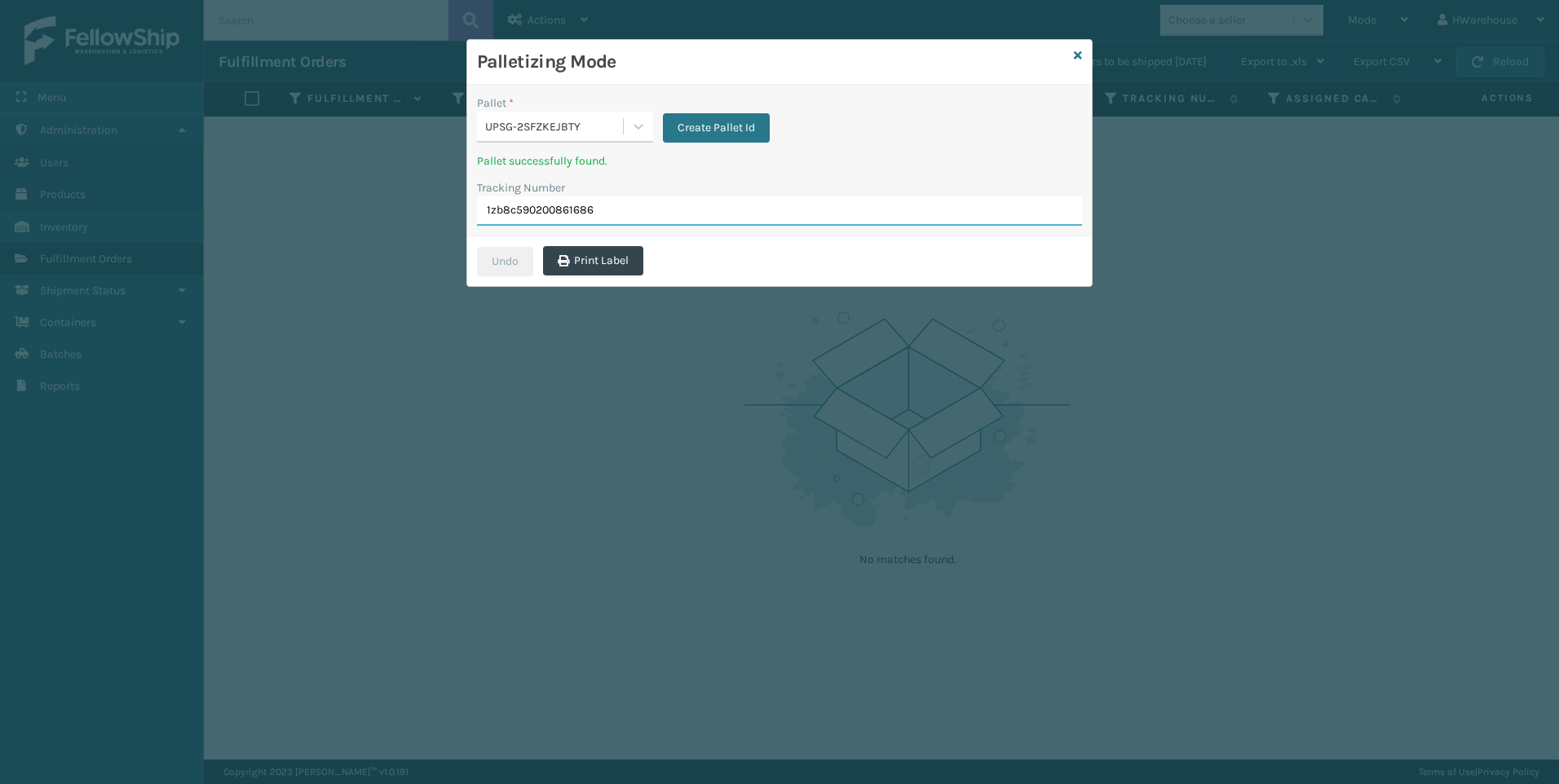
type input "1zb8c5902008616864"
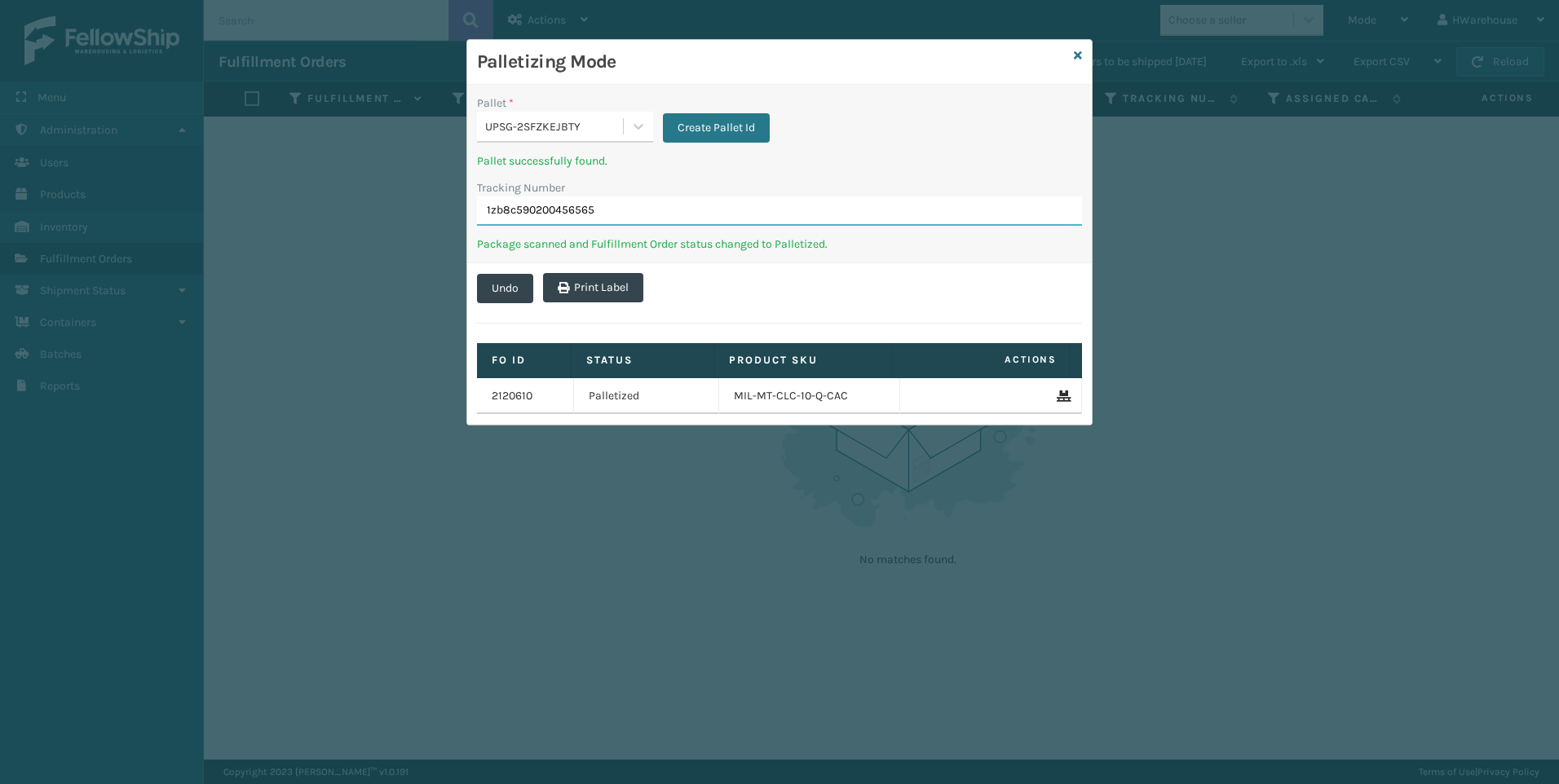
type input "1zb8c5902004565659"
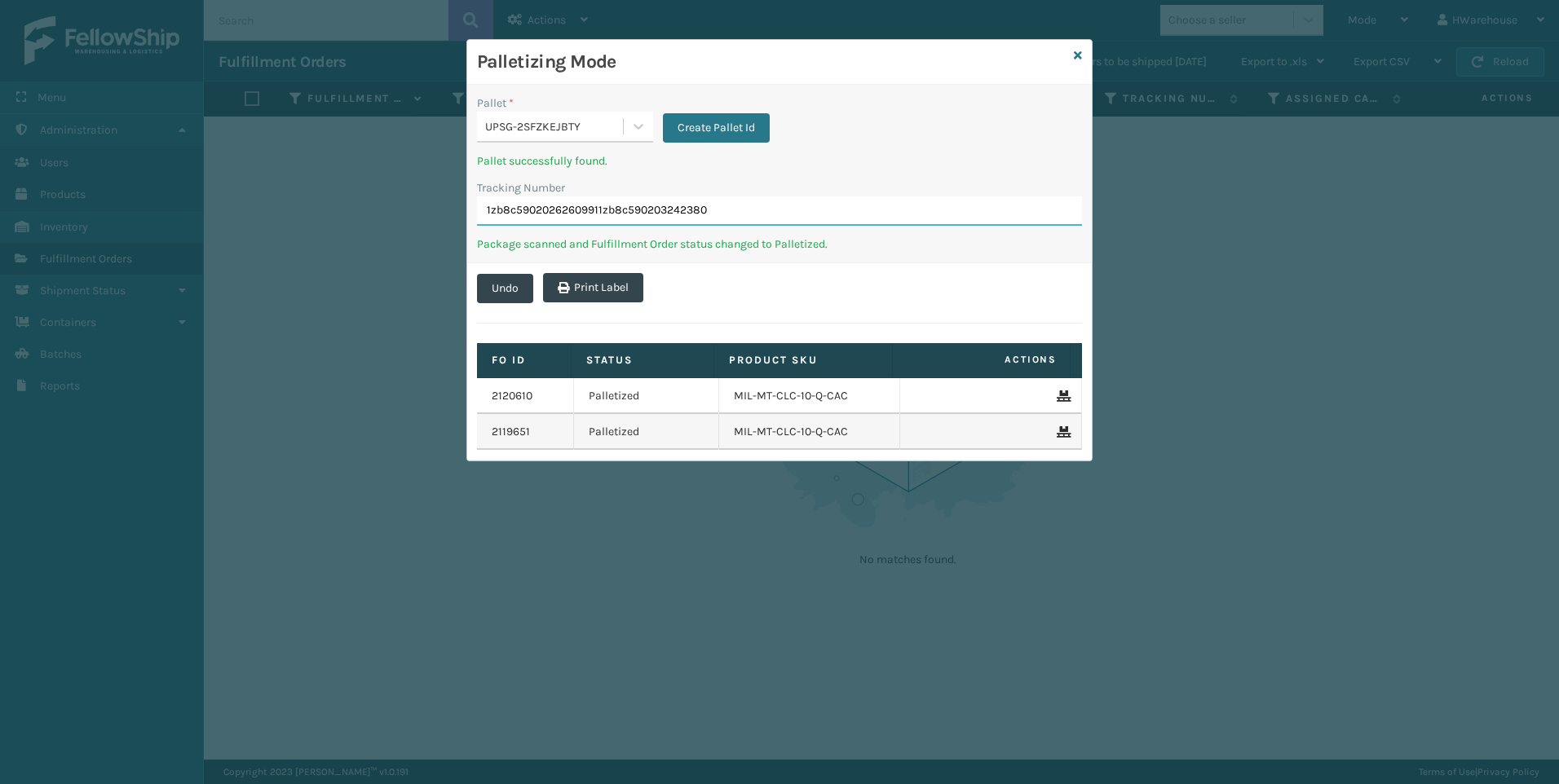
type input "1zb8c59020262609911zb8c5902032423802"
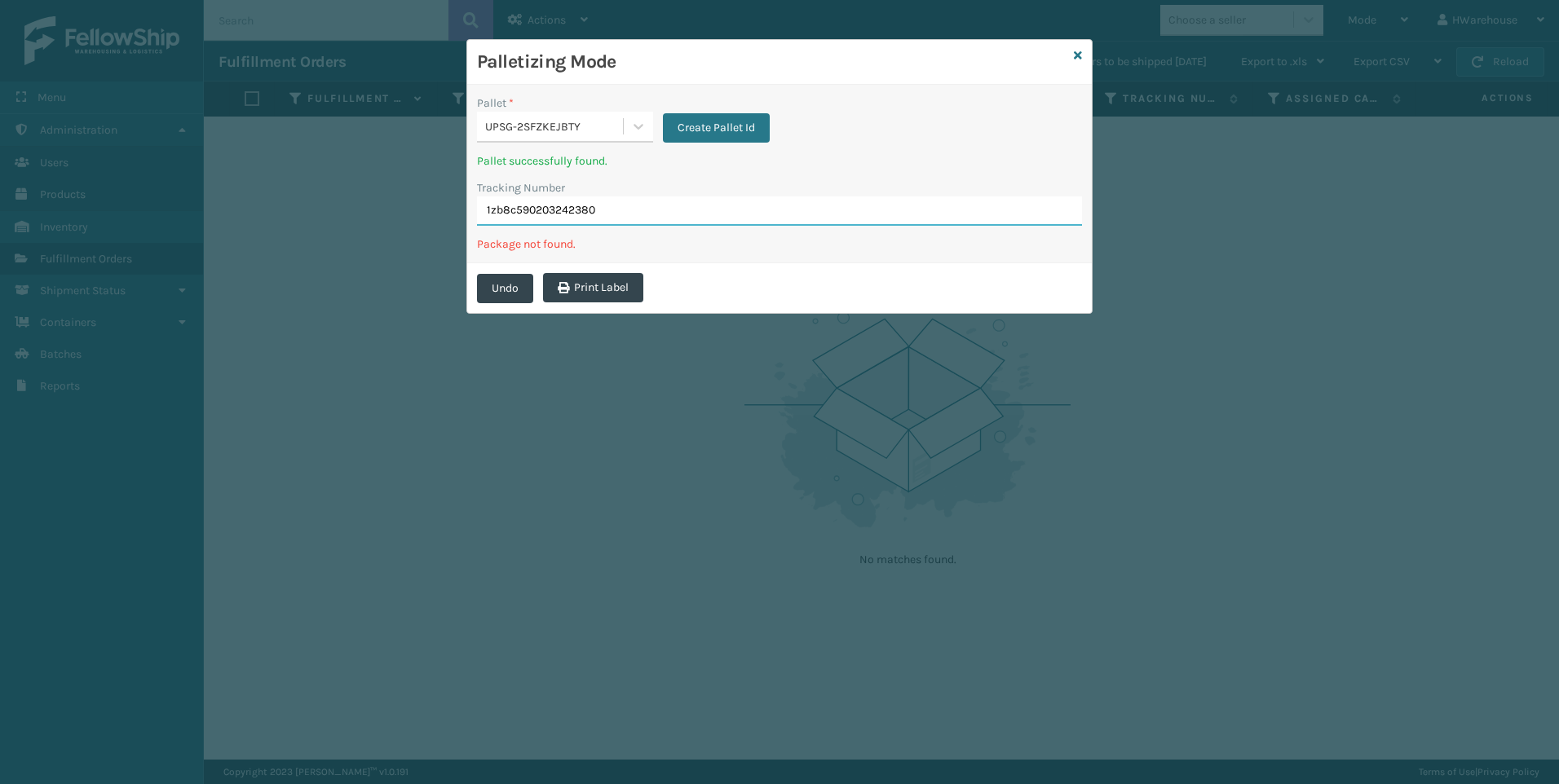
type input "1zb8c5902032423802"
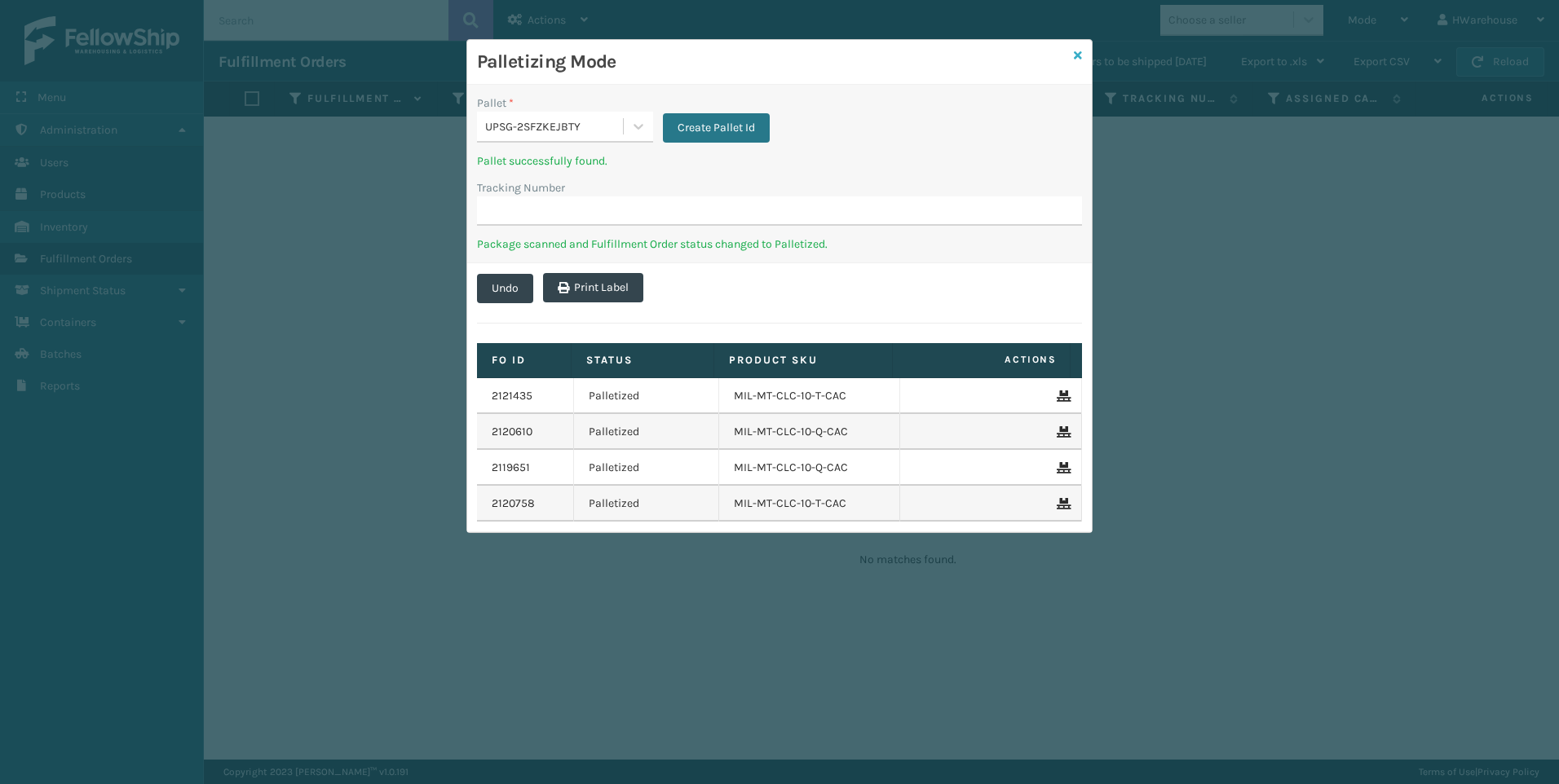
click at [1081, 58] on icon at bounding box center [1078, 55] width 8 height 11
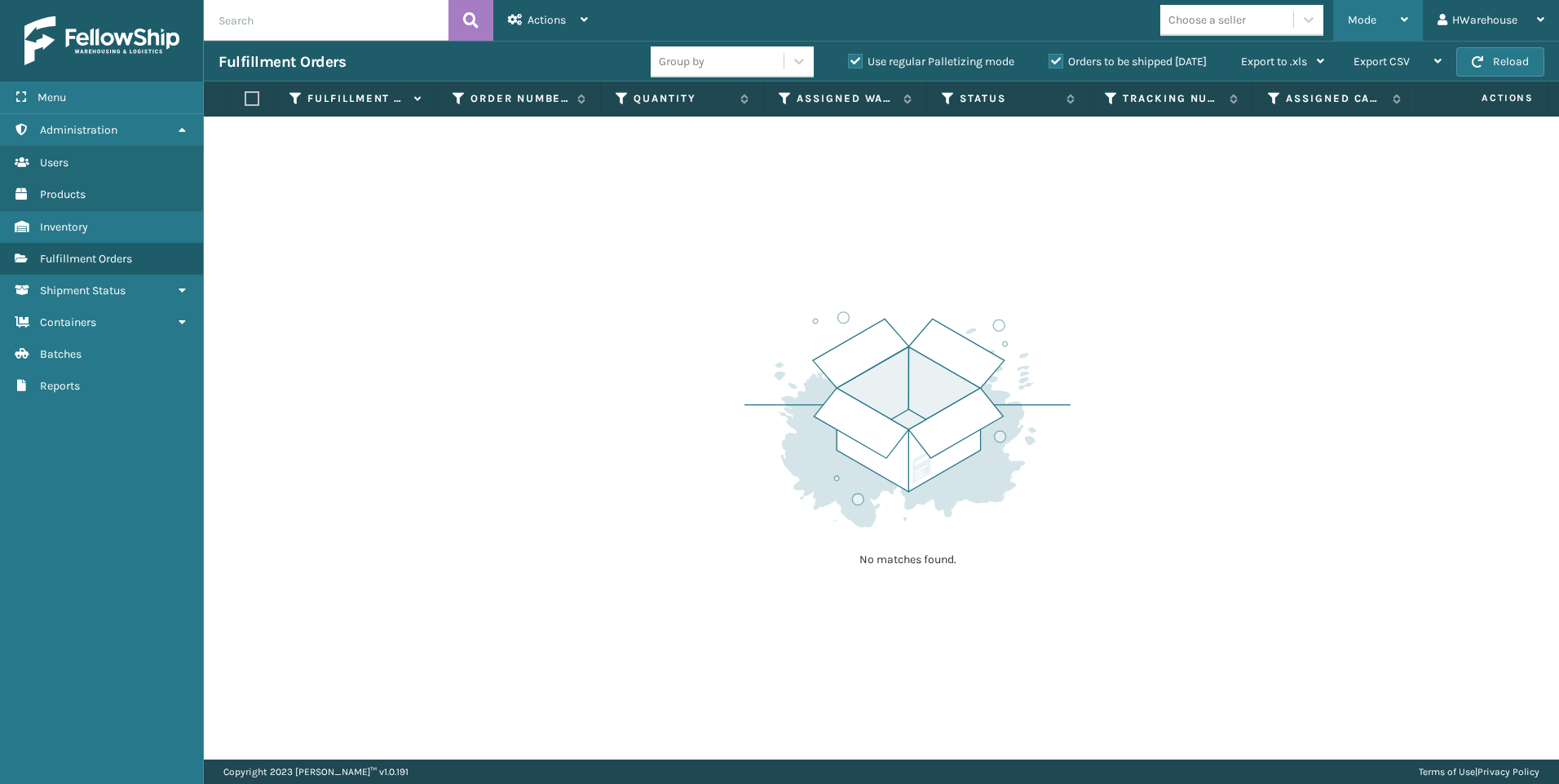
click at [1354, 25] on span "Mode" at bounding box center [1362, 20] width 29 height 14
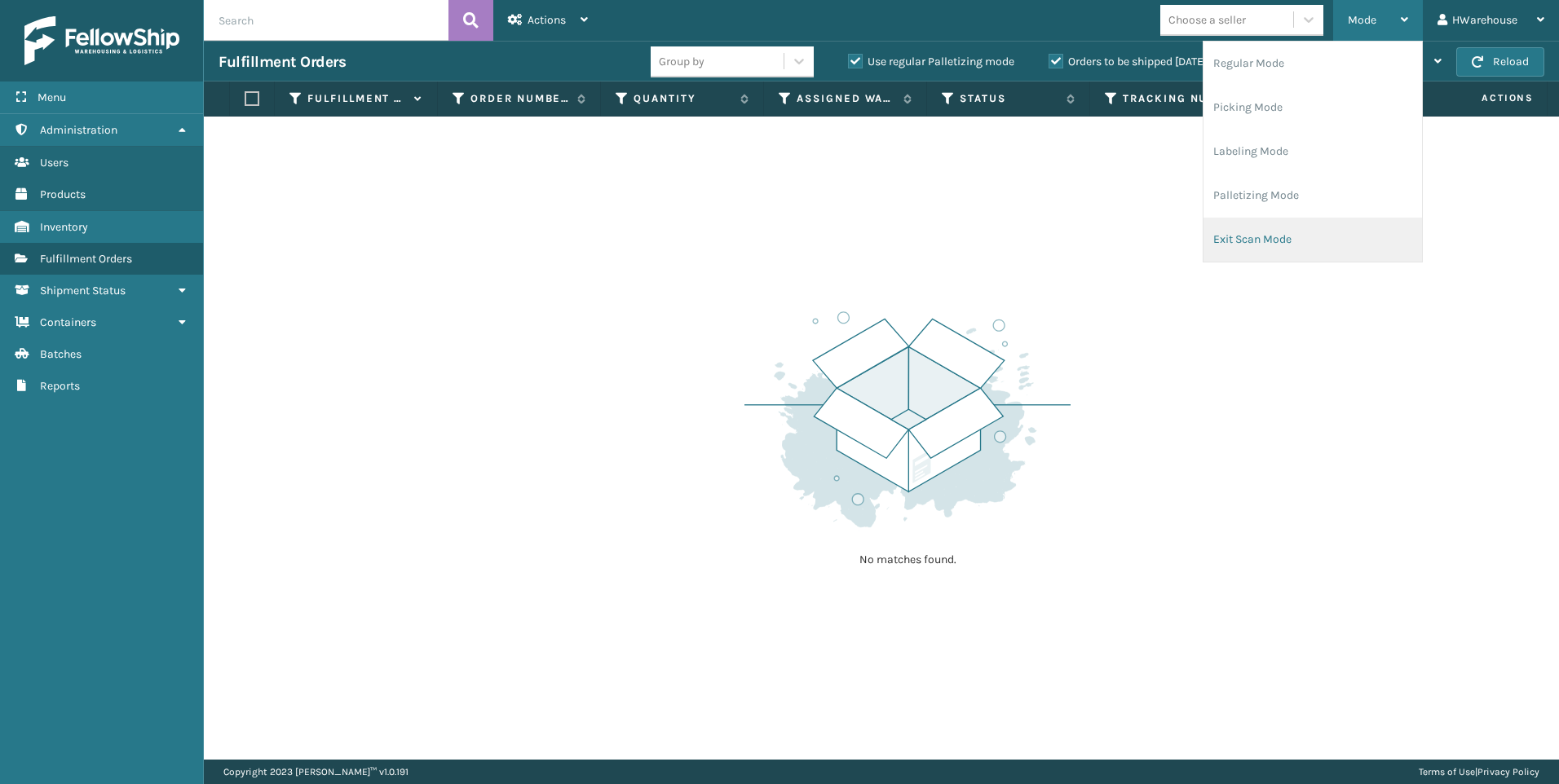
click at [1275, 231] on li "Exit Scan Mode" at bounding box center [1313, 240] width 219 height 44
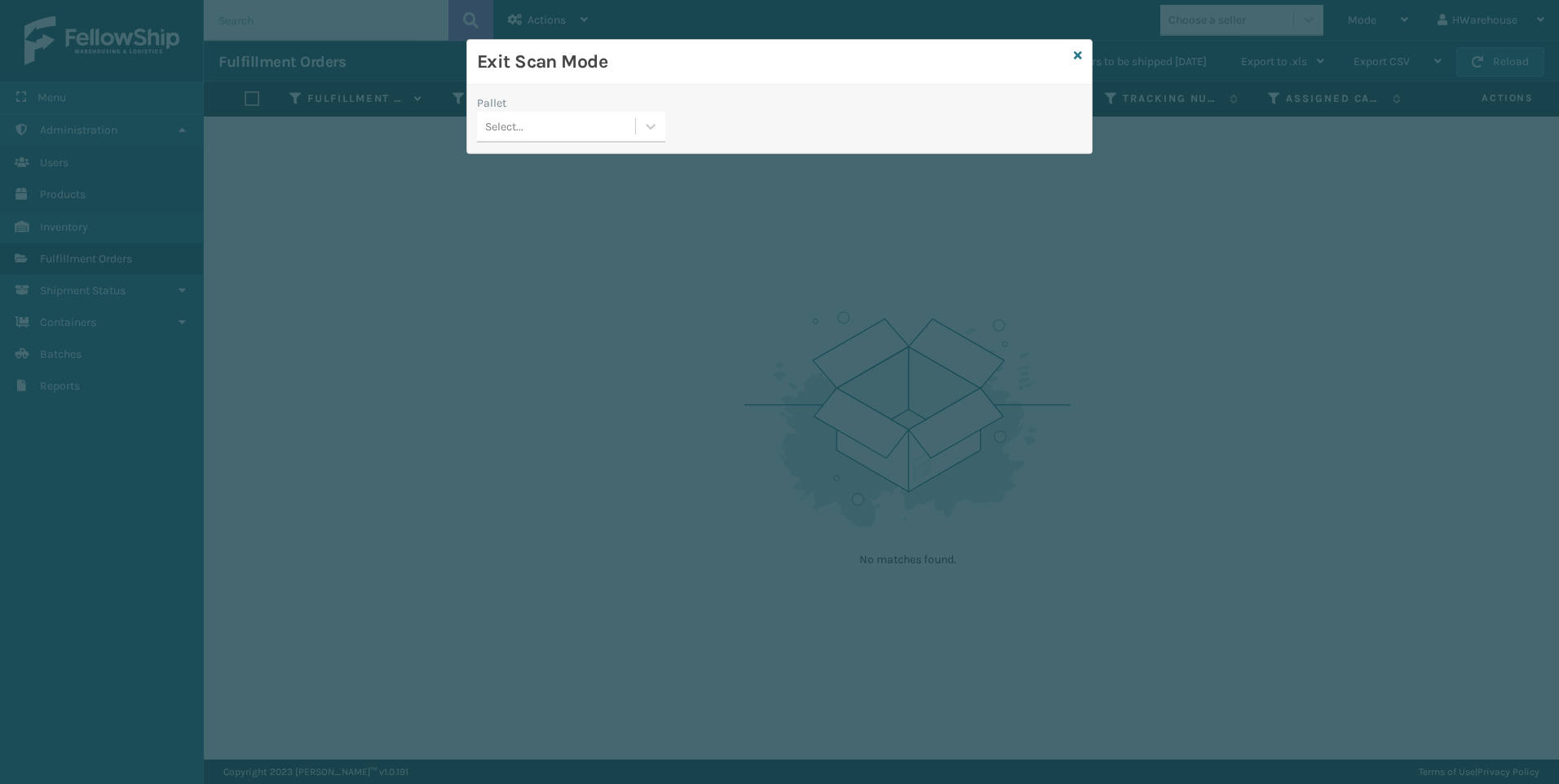
click at [579, 123] on div "Select..." at bounding box center [556, 127] width 158 height 27
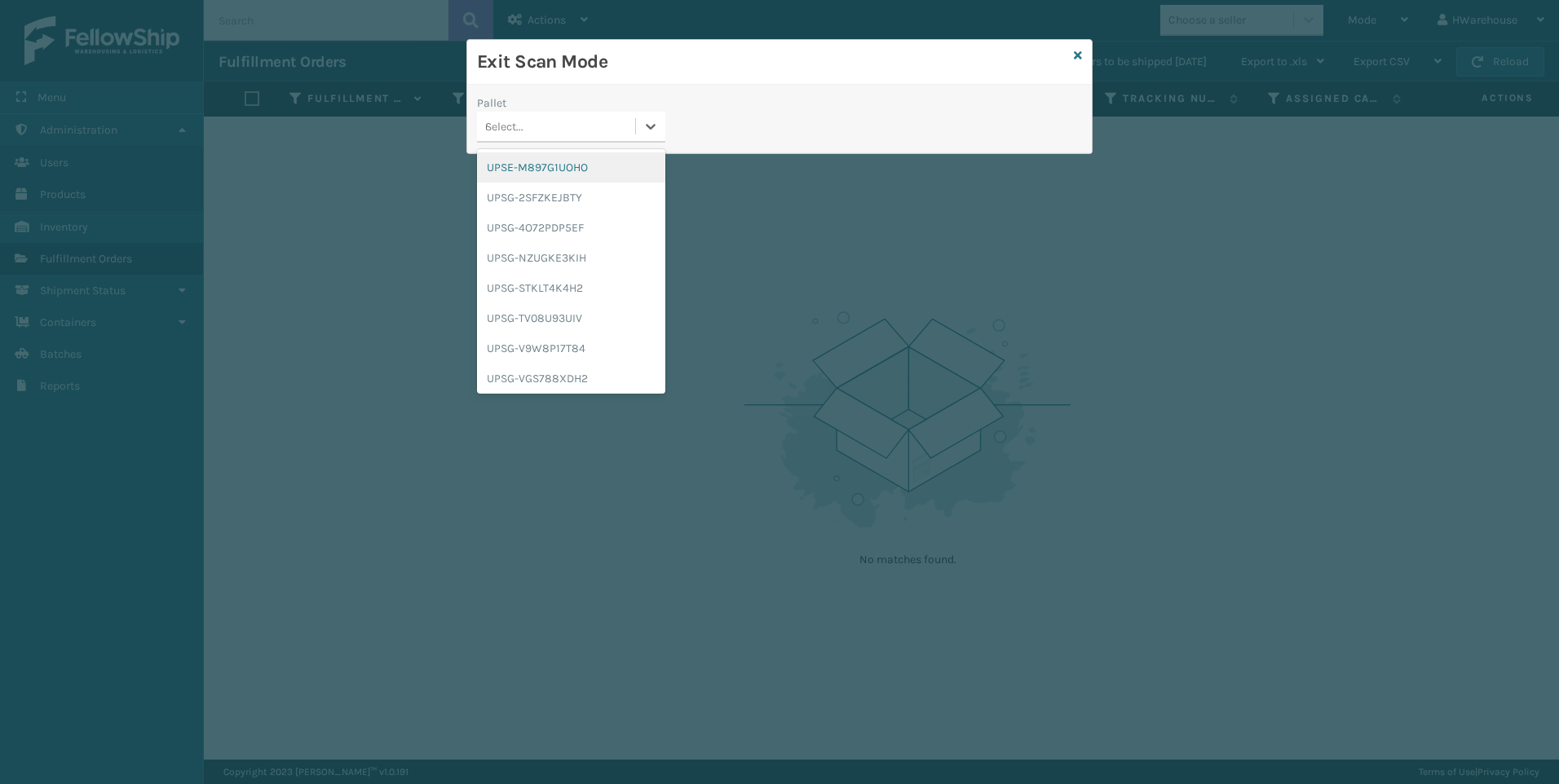
type input "upsg-2sfzkejbty"
